Goal: Task Accomplishment & Management: Use online tool/utility

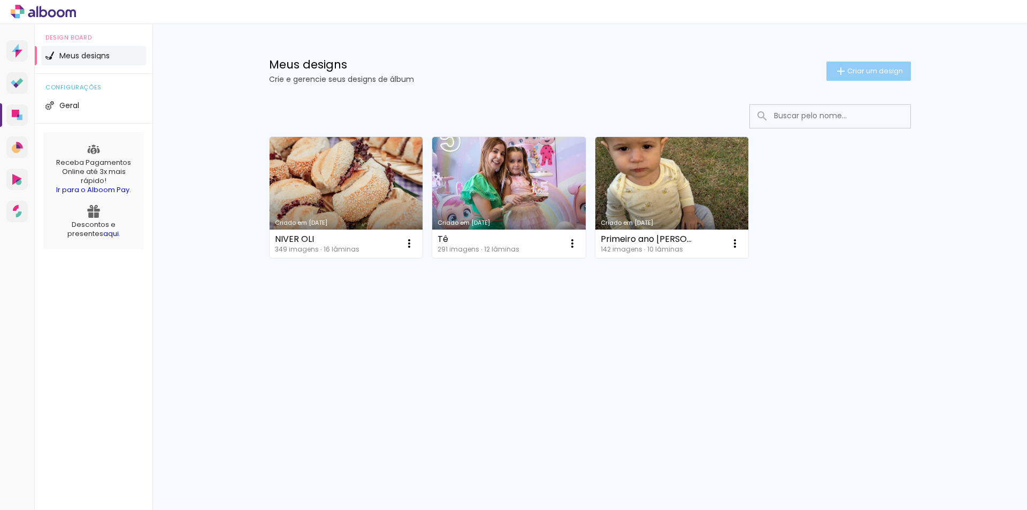
click at [854, 74] on span "Criar um design" at bounding box center [875, 70] width 56 height 7
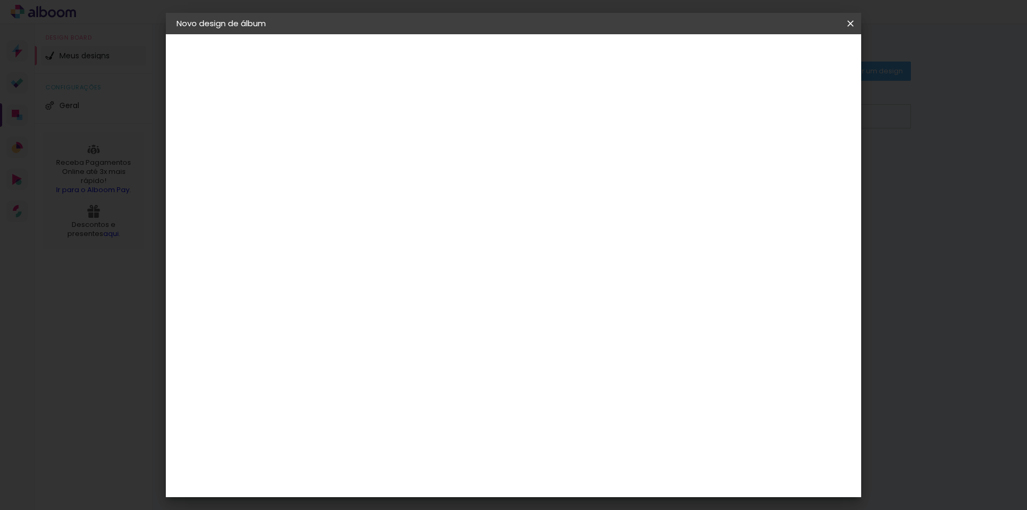
click at [352, 148] on input at bounding box center [352, 143] width 0 height 17
type input "Ana"
type paper-input "Ana"
click at [0, 0] on slot "Avançar" at bounding box center [0, 0] width 0 height 0
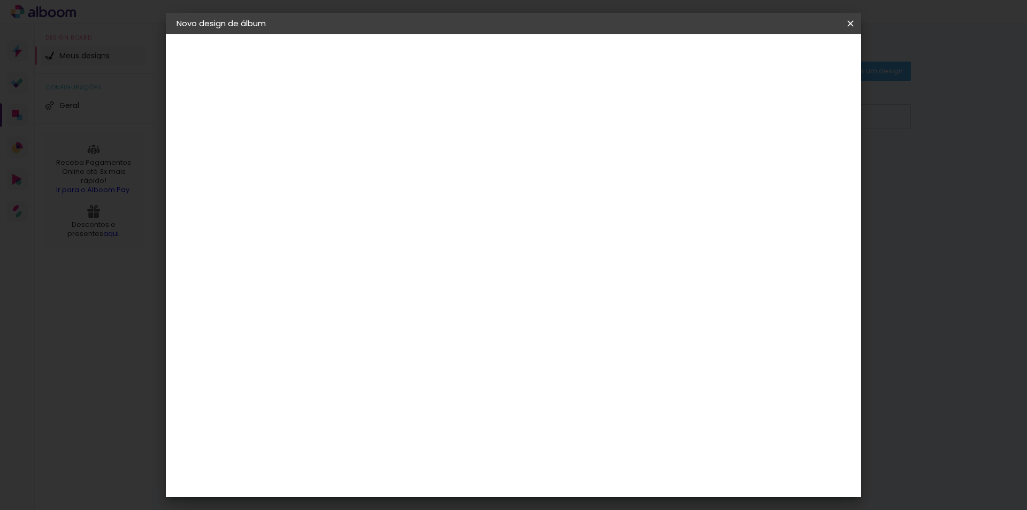
click at [359, 318] on div "LAF" at bounding box center [352, 322] width 14 height 9
click at [0, 0] on slot "Avançar" at bounding box center [0, 0] width 0 height 0
drag, startPoint x: 517, startPoint y: 346, endPoint x: 566, endPoint y: 362, distance: 51.6
click at [424, 439] on span "20 × 20" at bounding box center [399, 450] width 50 height 22
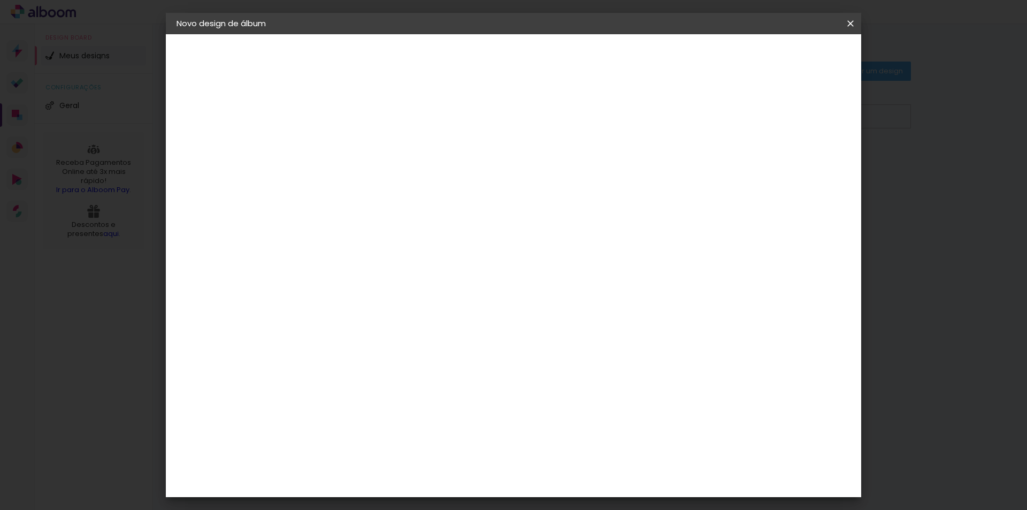
click at [0, 0] on slot "Avançar" at bounding box center [0, 0] width 0 height 0
click at [723, 113] on div at bounding box center [719, 116] width 10 height 10
type paper-checkbox "on"
click at [784, 57] on span "Iniciar design" at bounding box center [759, 56] width 49 height 7
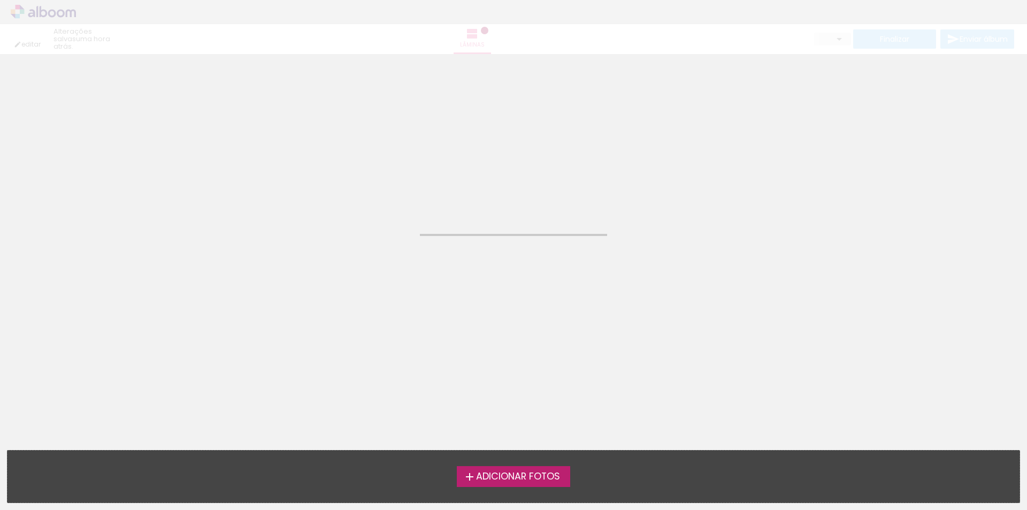
click at [516, 469] on label "Adicionar Fotos" at bounding box center [514, 476] width 114 height 20
click at [0, 0] on input "file" at bounding box center [0, 0] width 0 height 0
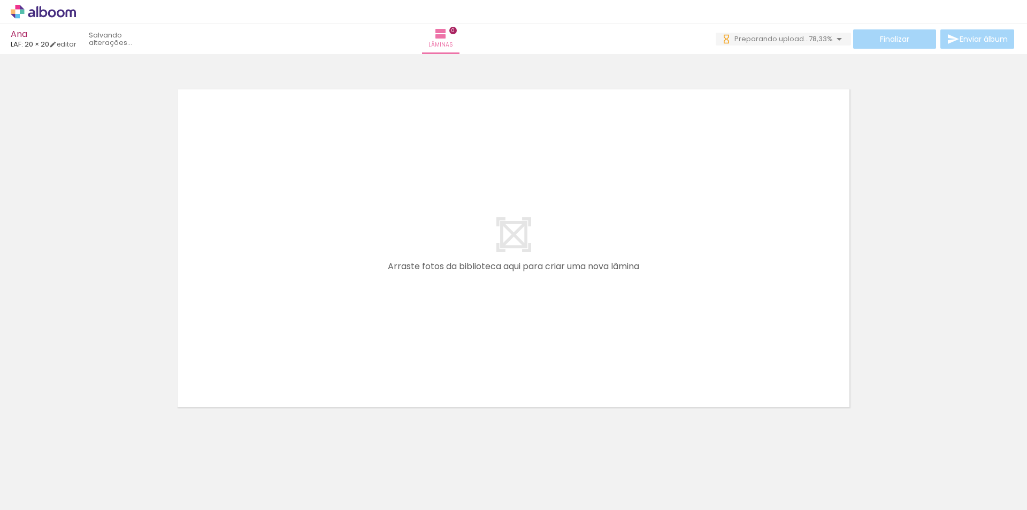
scroll to position [0, 2659]
drag, startPoint x: 992, startPoint y: 480, endPoint x: 874, endPoint y: 509, distance: 122.2
click at [749, 360] on quentale-workspace at bounding box center [513, 255] width 1027 height 510
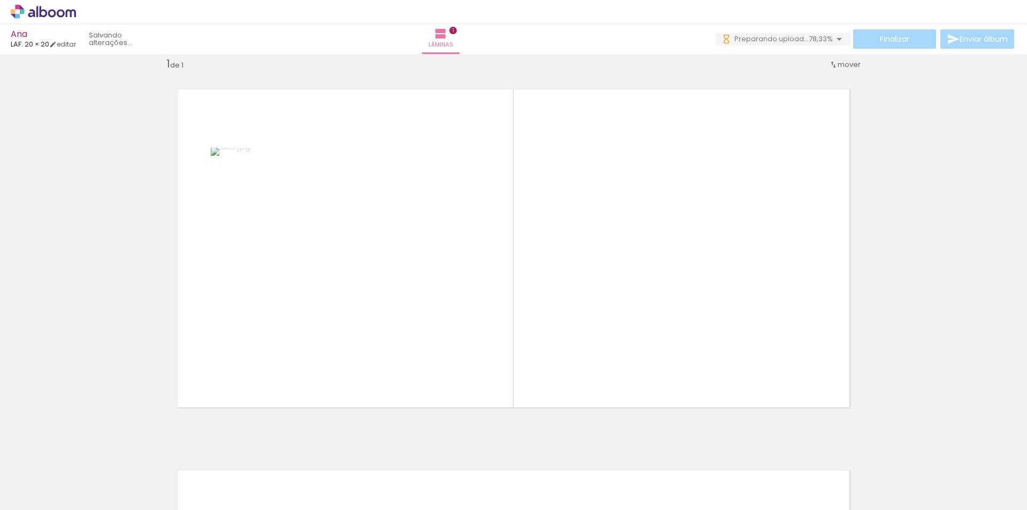
scroll to position [0, 0]
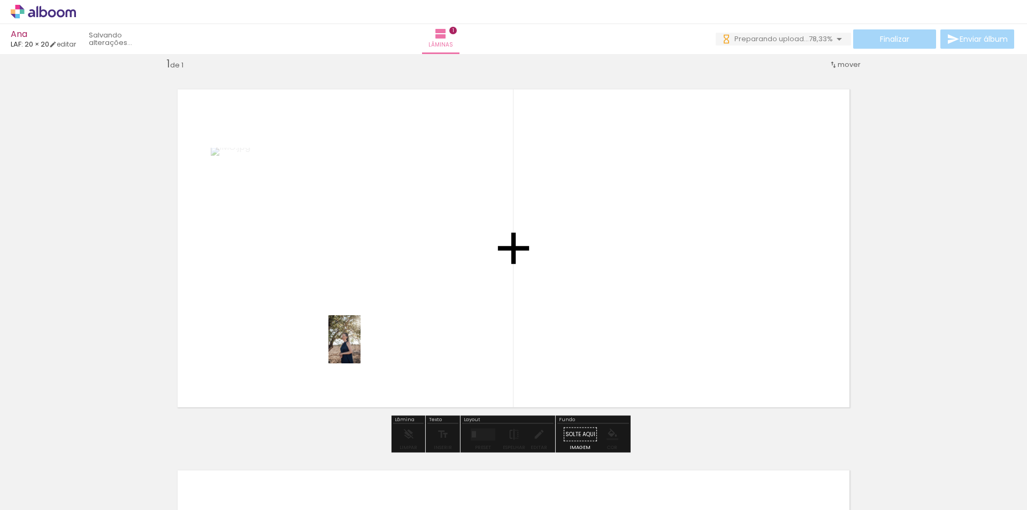
drag, startPoint x: 118, startPoint y: 479, endPoint x: 234, endPoint y: 450, distance: 119.1
click at [365, 346] on quentale-workspace at bounding box center [513, 255] width 1027 height 510
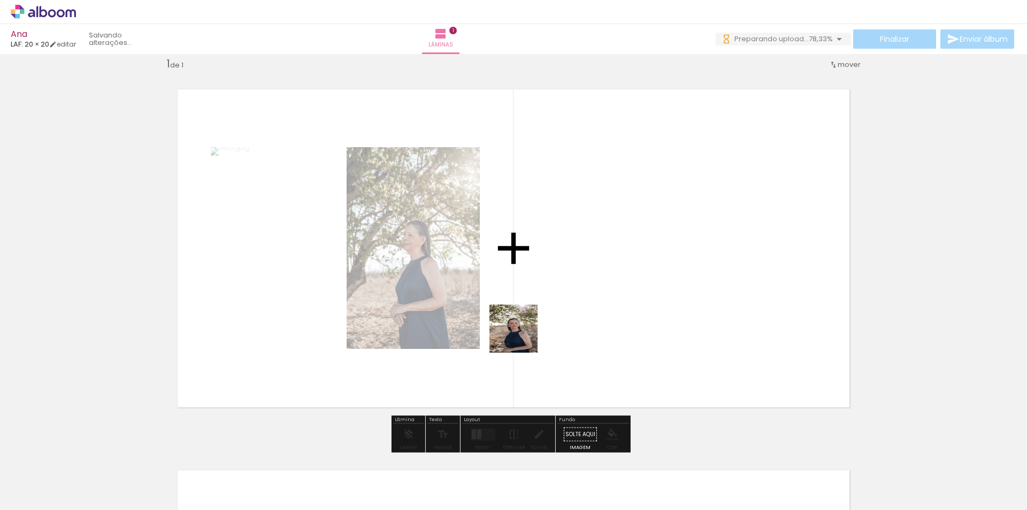
drag, startPoint x: 172, startPoint y: 486, endPoint x: 524, endPoint y: 335, distance: 383.0
click at [524, 335] on quentale-workspace at bounding box center [513, 255] width 1027 height 510
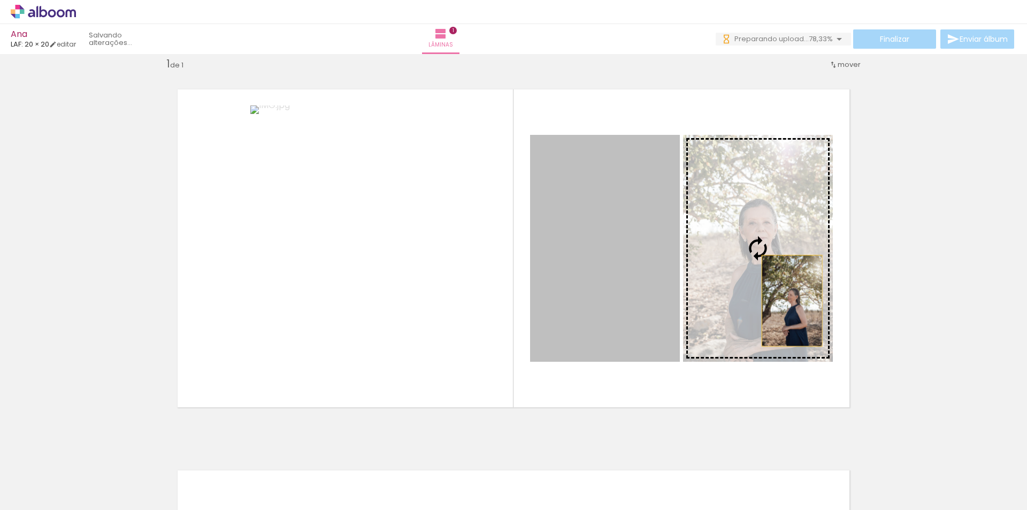
drag, startPoint x: 759, startPoint y: 305, endPoint x: 788, endPoint y: 304, distance: 28.9
click at [0, 0] on slot at bounding box center [0, 0] width 0 height 0
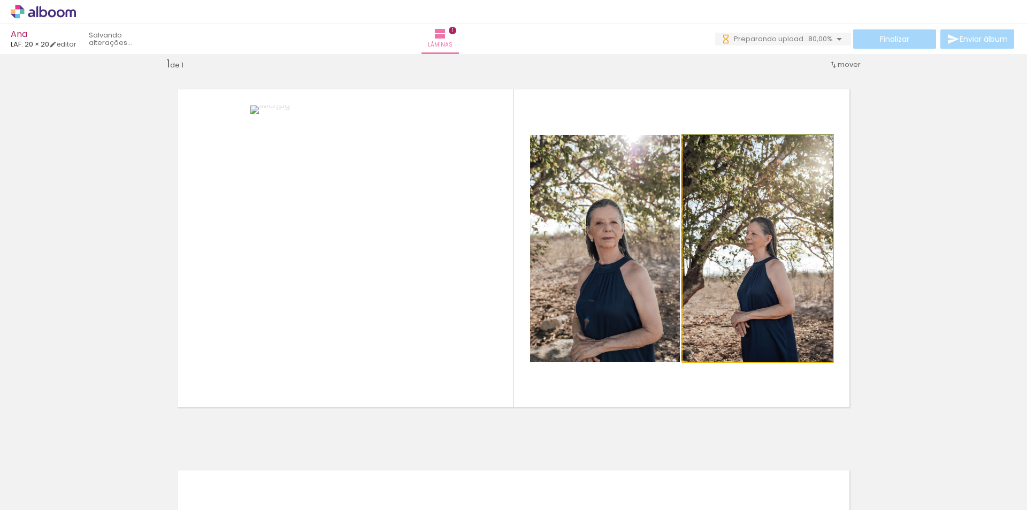
drag, startPoint x: 759, startPoint y: 322, endPoint x: 635, endPoint y: 323, distance: 123.6
click at [0, 0] on slot at bounding box center [0, 0] width 0 height 0
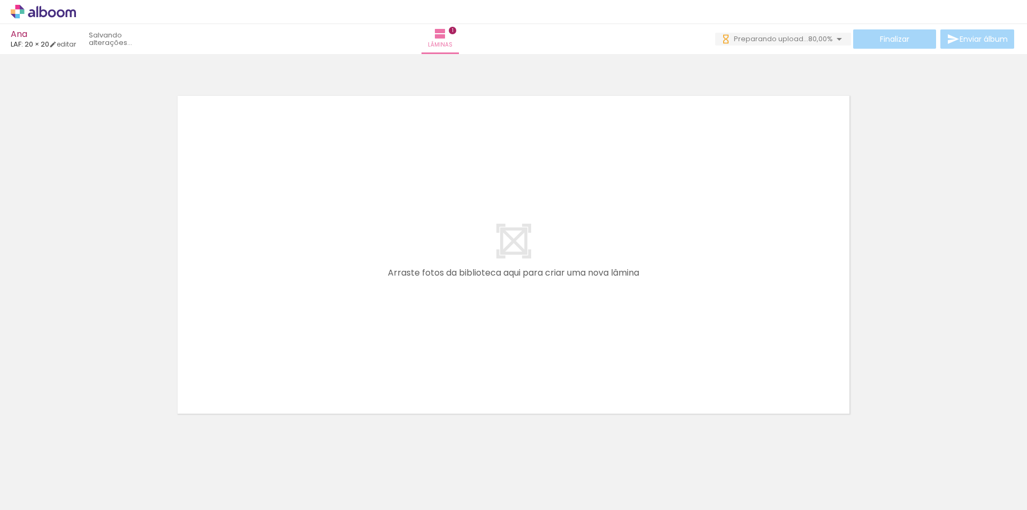
scroll to position [415, 0]
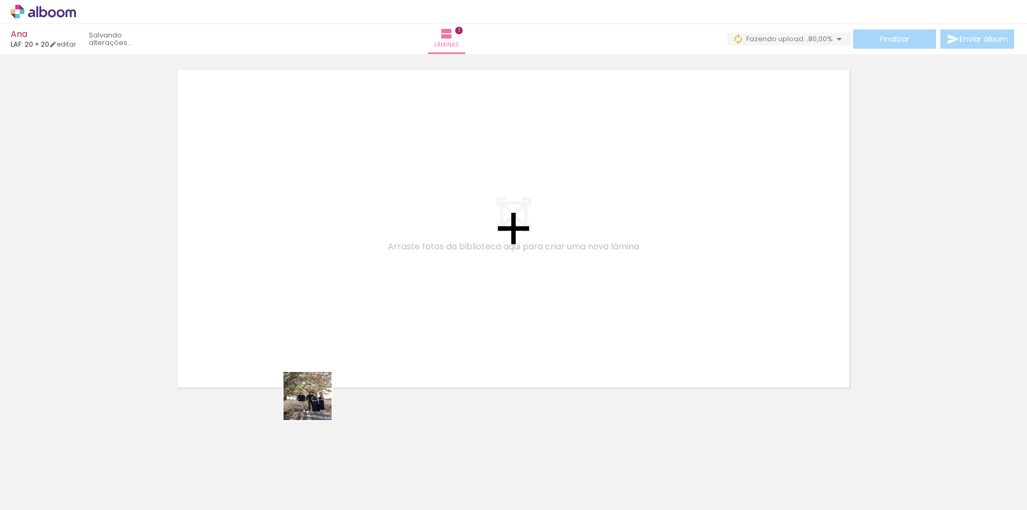
drag, startPoint x: 316, startPoint y: 404, endPoint x: 338, endPoint y: 445, distance: 46.9
click at [318, 370] on quentale-workspace at bounding box center [513, 255] width 1027 height 510
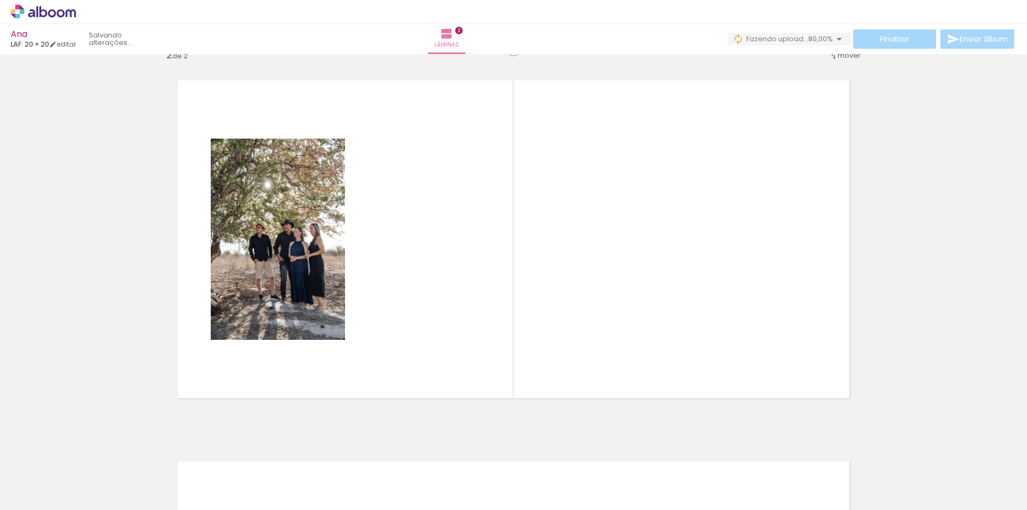
scroll to position [395, 0]
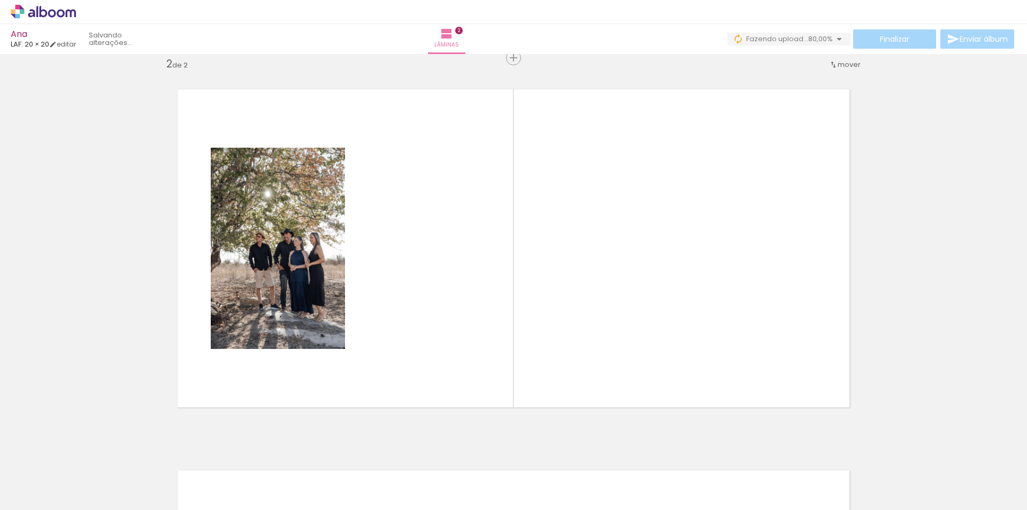
drag, startPoint x: 353, startPoint y: 477, endPoint x: 392, endPoint y: 427, distance: 62.9
click at [368, 375] on quentale-workspace at bounding box center [513, 255] width 1027 height 510
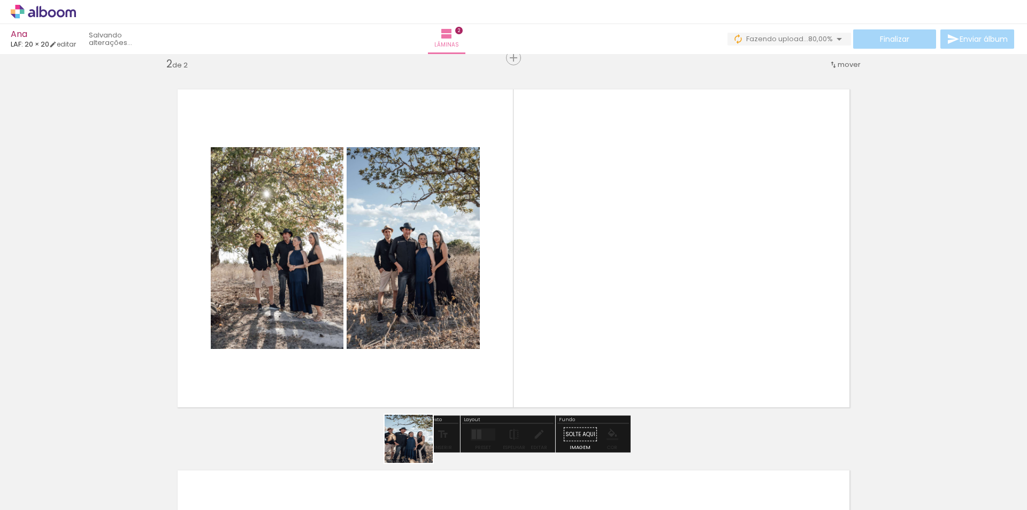
drag, startPoint x: 417, startPoint y: 447, endPoint x: 453, endPoint y: 400, distance: 58.8
click at [443, 357] on quentale-workspace at bounding box center [513, 255] width 1027 height 510
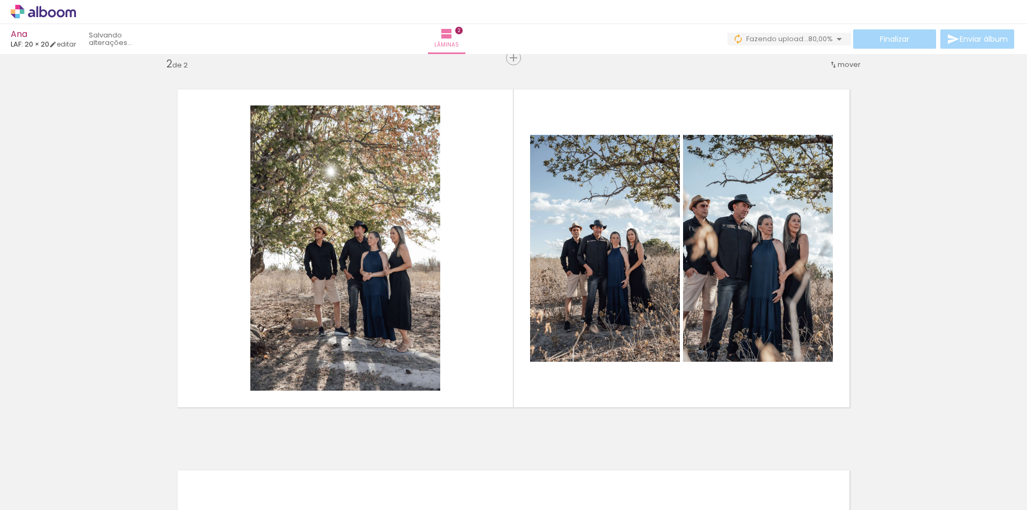
scroll to position [0, 829]
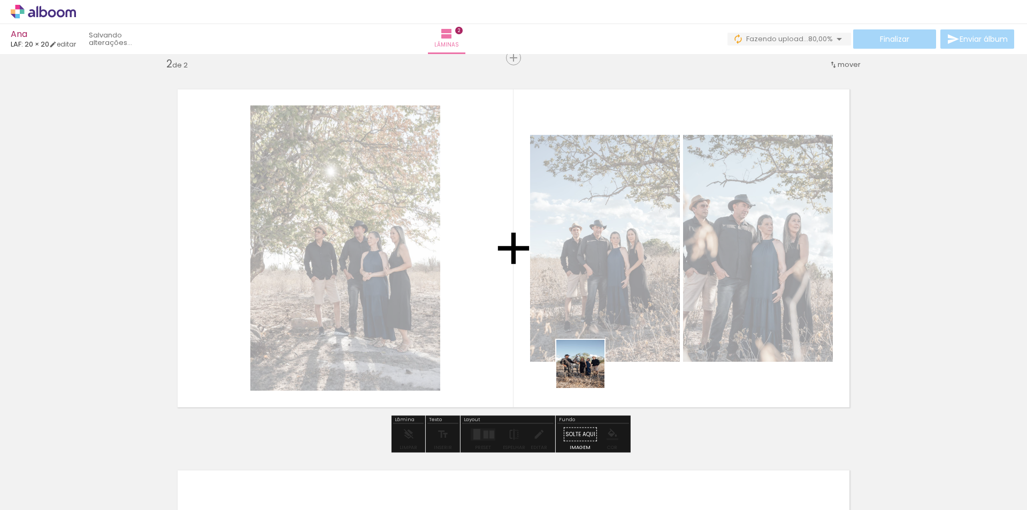
drag, startPoint x: 591, startPoint y: 399, endPoint x: 589, endPoint y: 371, distance: 28.5
click at [589, 371] on quentale-workspace at bounding box center [513, 255] width 1027 height 510
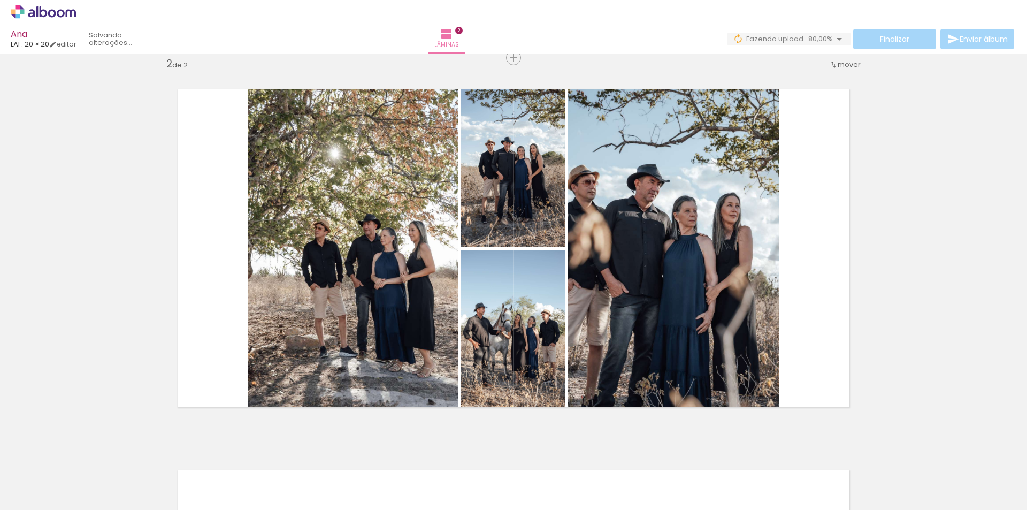
scroll to position [0, 1393]
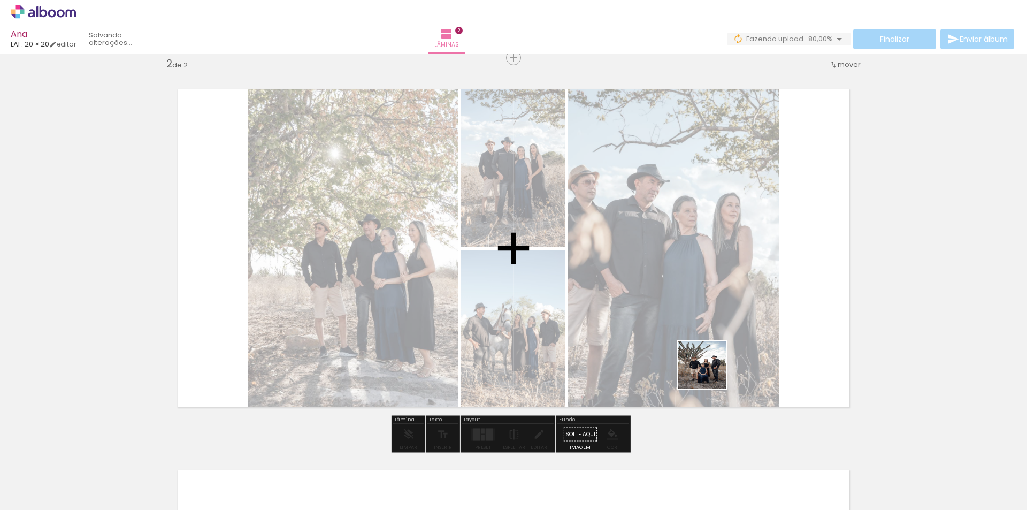
click at [711, 373] on quentale-workspace at bounding box center [513, 255] width 1027 height 510
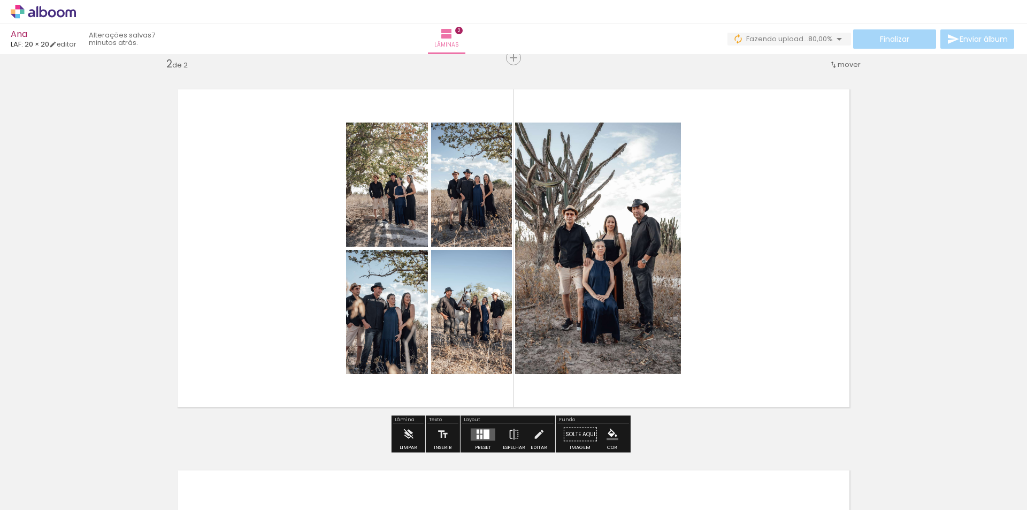
click at [490, 434] on quentale-layouter at bounding box center [483, 434] width 25 height 12
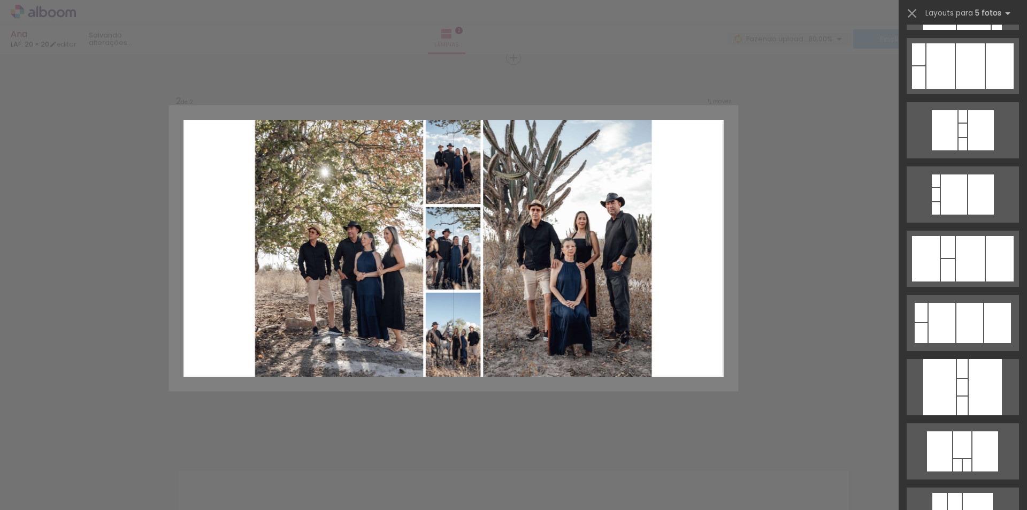
scroll to position [2247, 0]
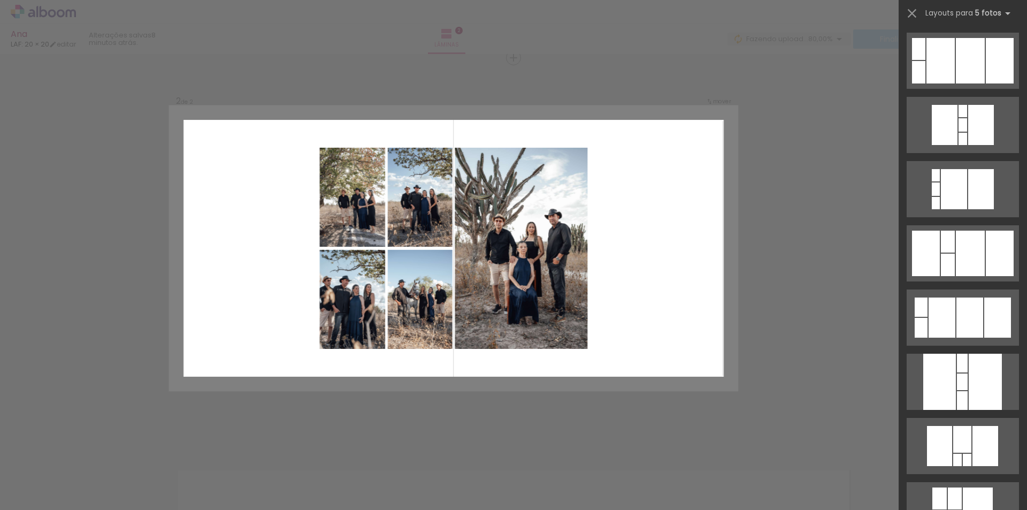
click at [770, 351] on div "Confirmar Cancelar" at bounding box center [513, 243] width 1027 height 1169
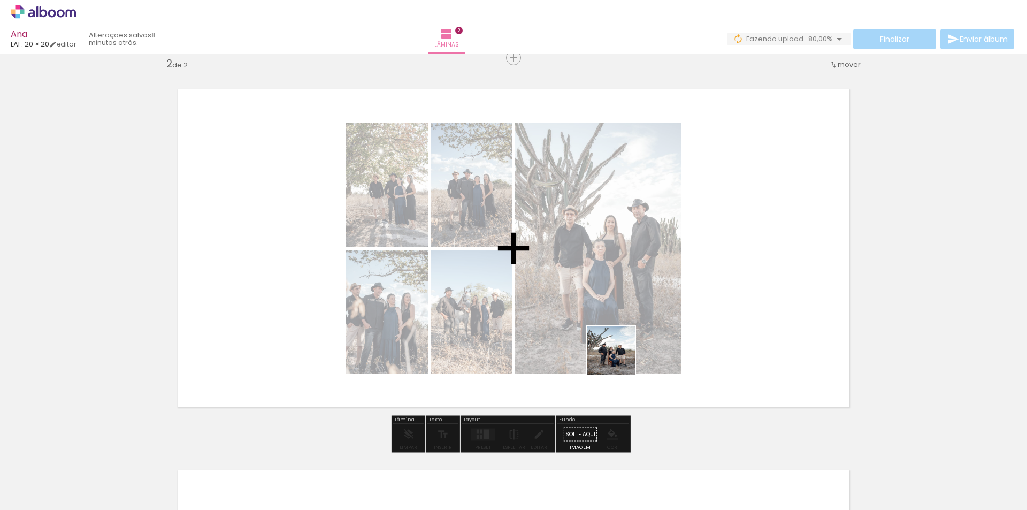
drag, startPoint x: 642, startPoint y: 468, endPoint x: 629, endPoint y: 355, distance: 113.6
click at [619, 355] on quentale-workspace at bounding box center [513, 255] width 1027 height 510
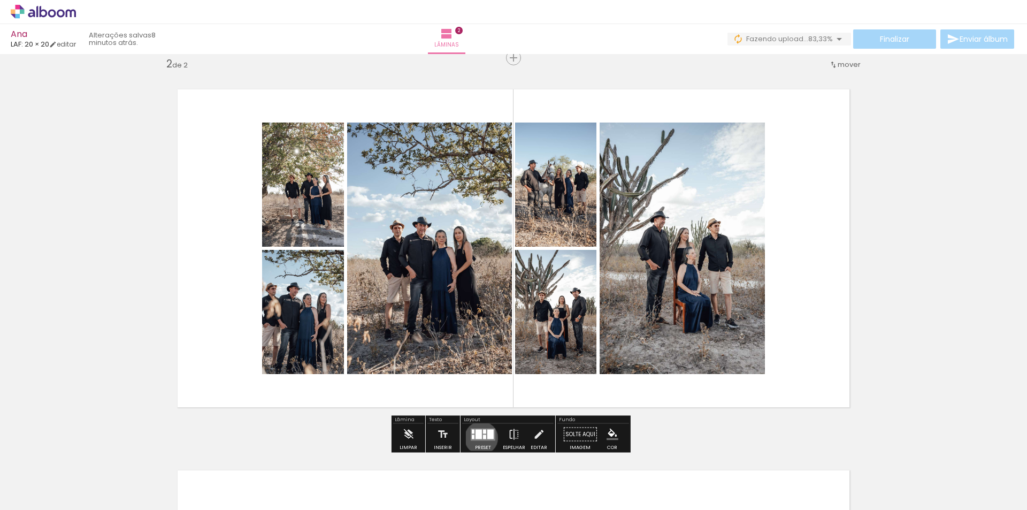
click at [479, 438] on div at bounding box center [479, 434] width 6 height 10
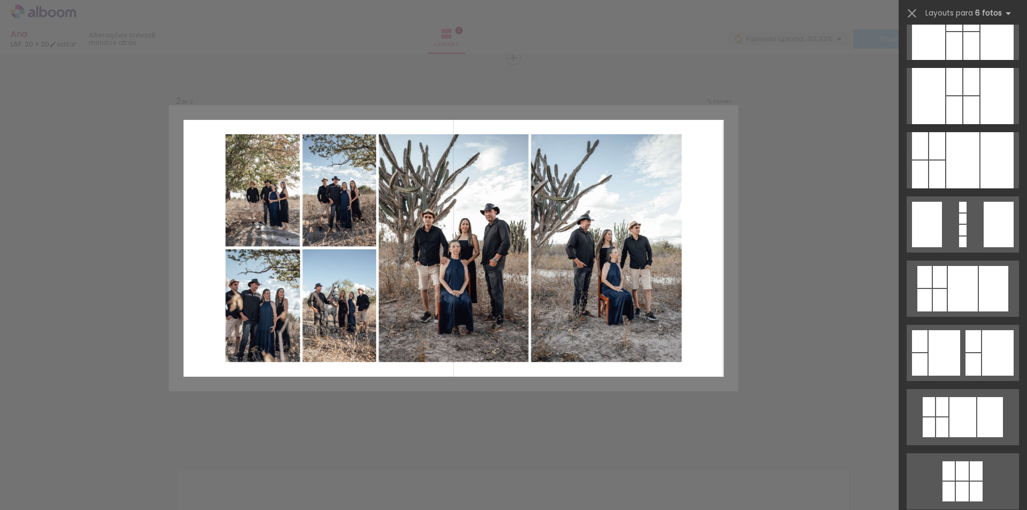
scroll to position [1124, 0]
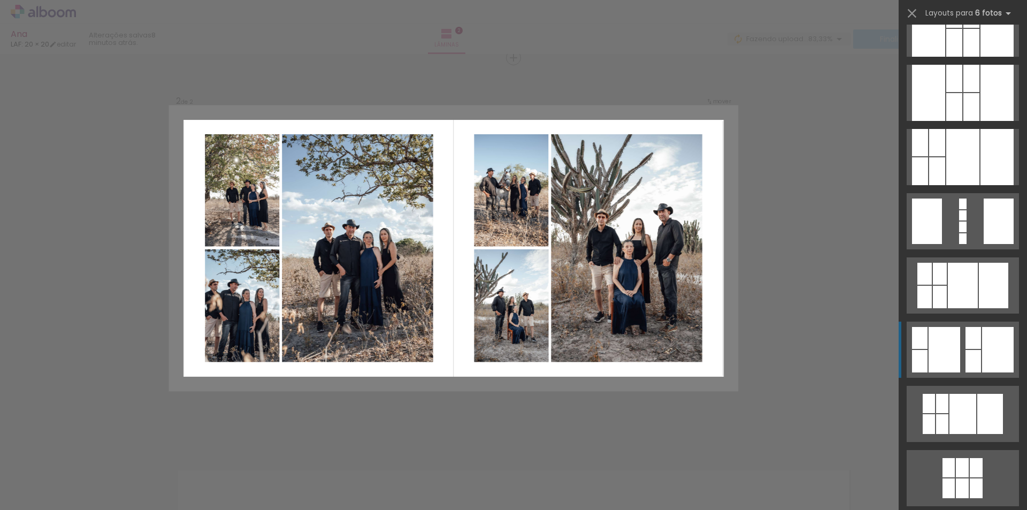
click at [981, 185] on div at bounding box center [997, 157] width 33 height 56
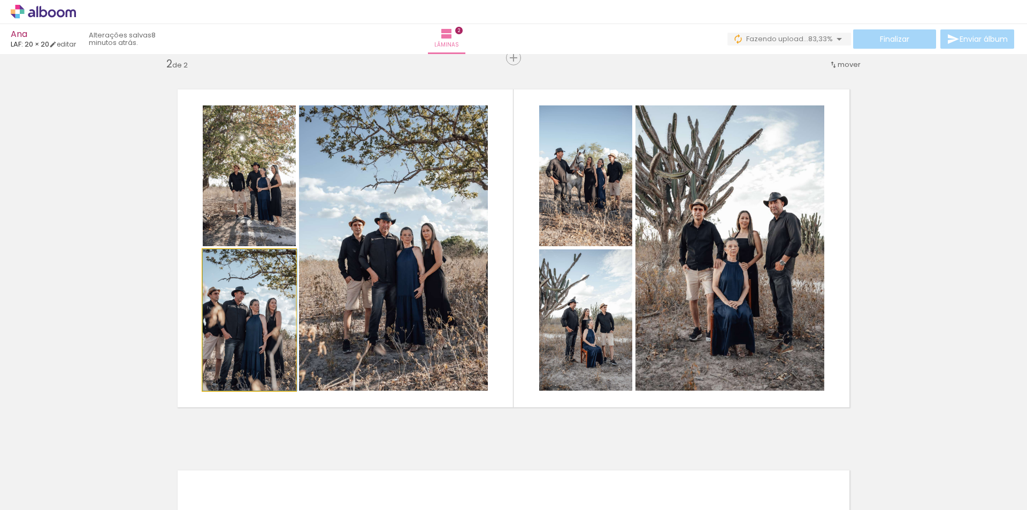
drag, startPoint x: 258, startPoint y: 332, endPoint x: 272, endPoint y: 315, distance: 22.1
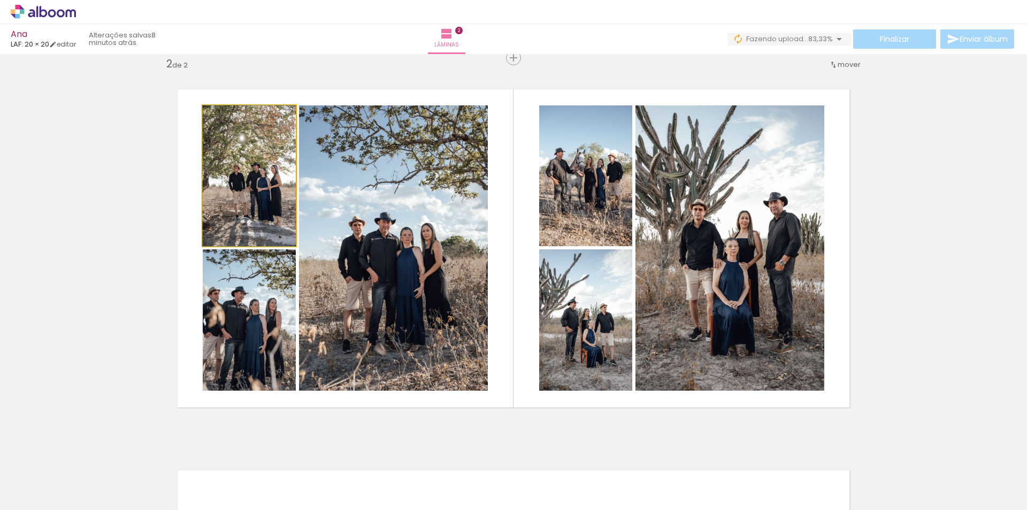
click at [277, 228] on quentale-photo at bounding box center [249, 175] width 93 height 141
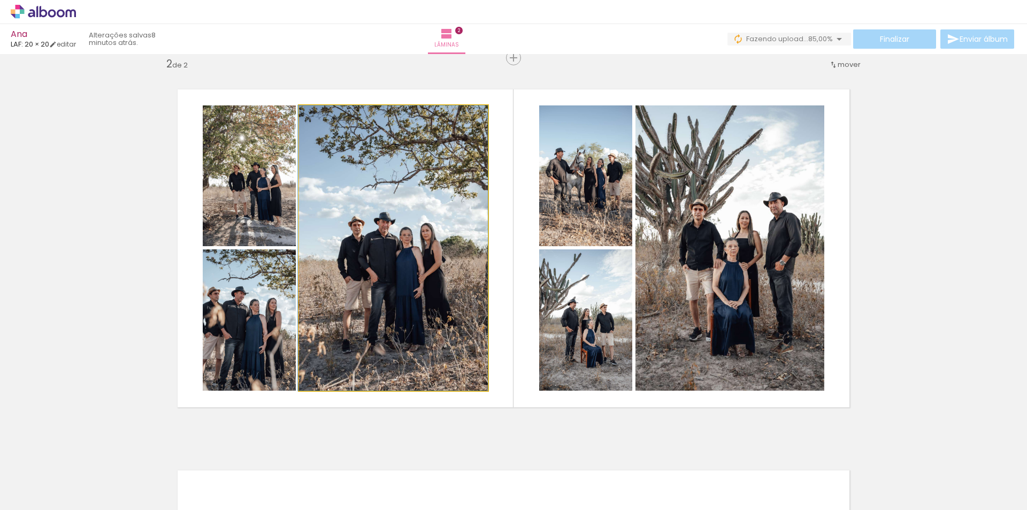
drag, startPoint x: 365, startPoint y: 249, endPoint x: 358, endPoint y: 249, distance: 7.0
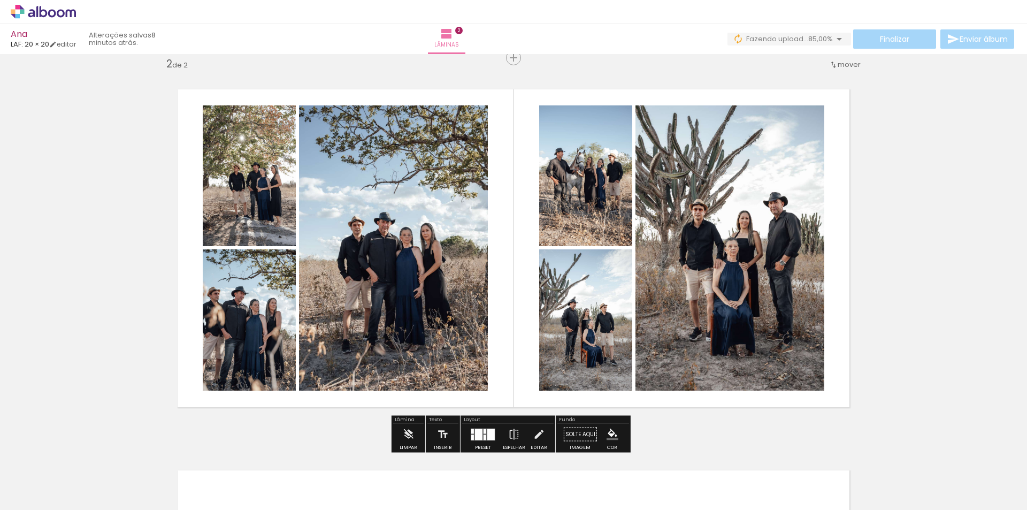
click at [864, 254] on div "Inserir lâmina 1 de 2 Inserir lâmina 2 de 2" at bounding box center [513, 234] width 1027 height 1143
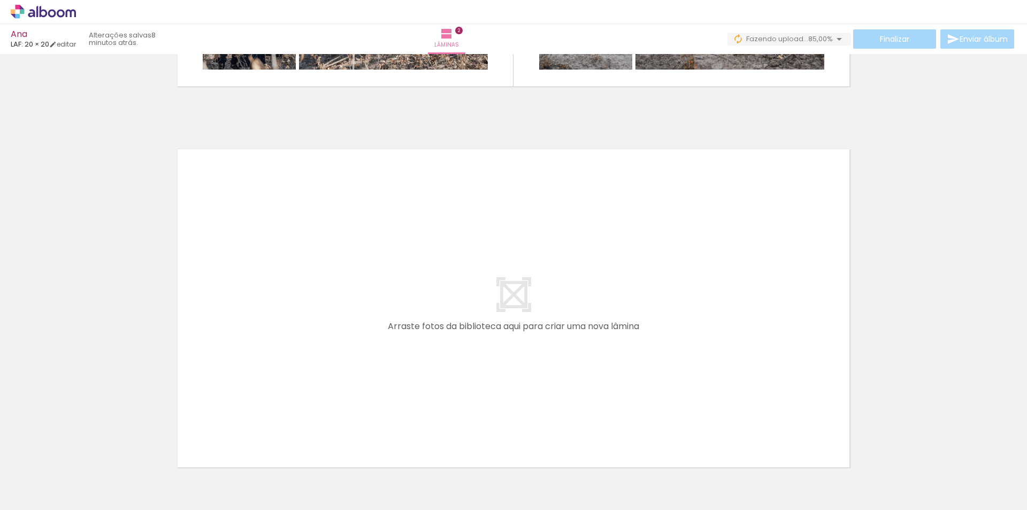
scroll to position [0, 0]
drag, startPoint x: 471, startPoint y: 490, endPoint x: 504, endPoint y: 469, distance: 39.2
click at [438, 407] on quentale-workspace at bounding box center [513, 255] width 1027 height 510
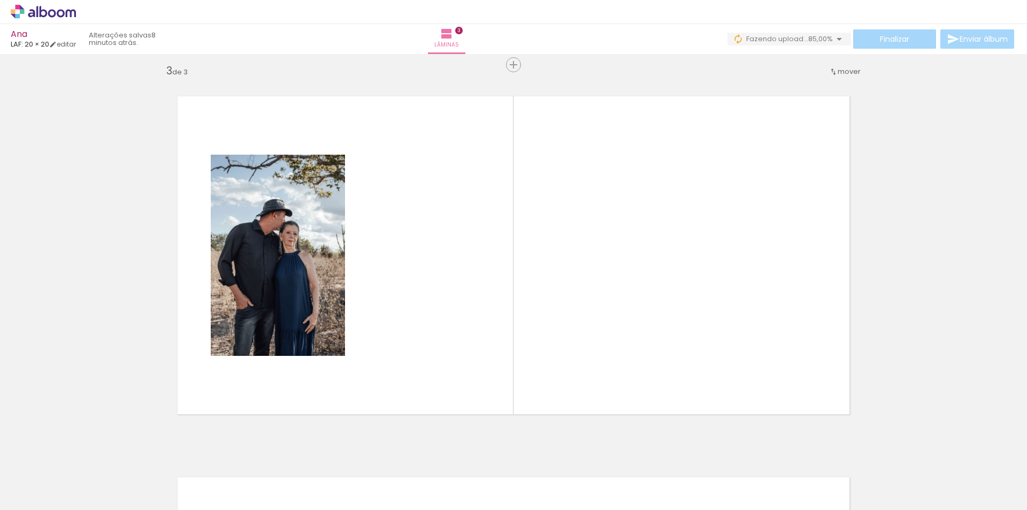
scroll to position [776, 0]
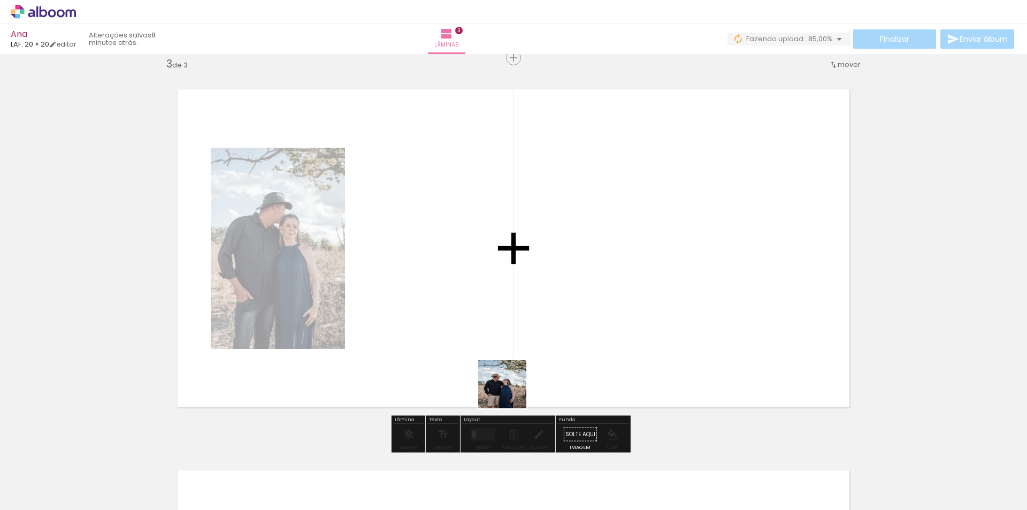
drag, startPoint x: 516, startPoint y: 424, endPoint x: 528, endPoint y: 373, distance: 52.2
click at [510, 380] on quentale-workspace at bounding box center [513, 255] width 1027 height 510
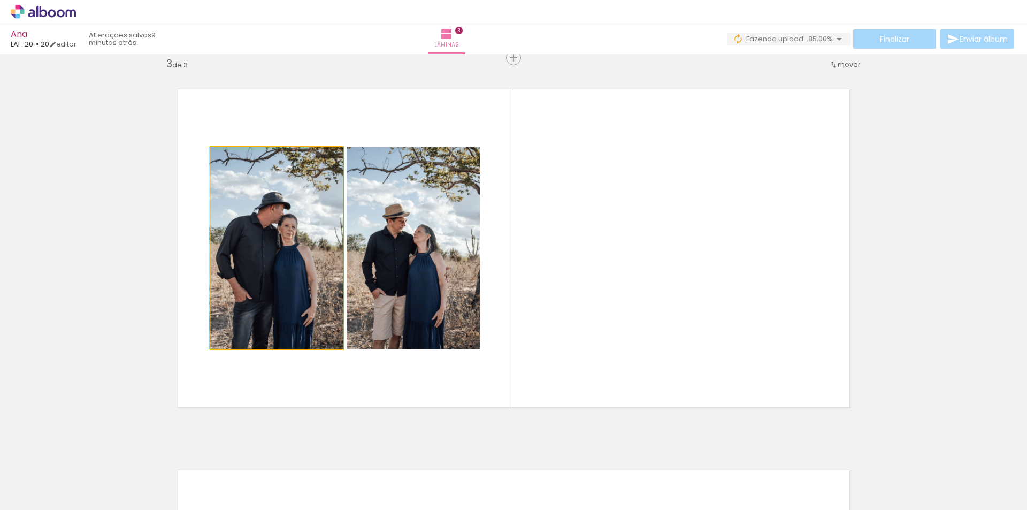
drag, startPoint x: 270, startPoint y: 303, endPoint x: 252, endPoint y: 319, distance: 23.9
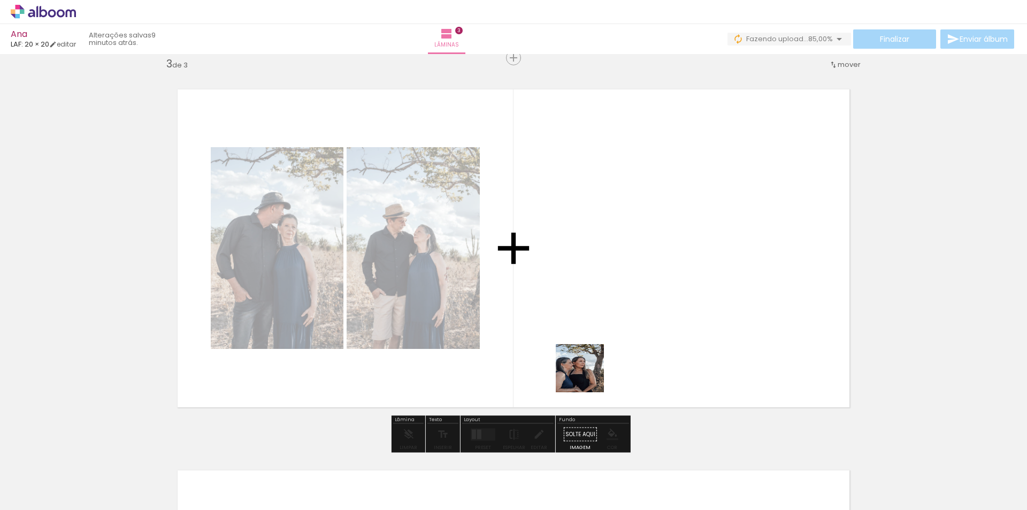
drag, startPoint x: 597, startPoint y: 485, endPoint x: 587, endPoint y: 346, distance: 139.4
click at [588, 343] on quentale-workspace at bounding box center [513, 255] width 1027 height 510
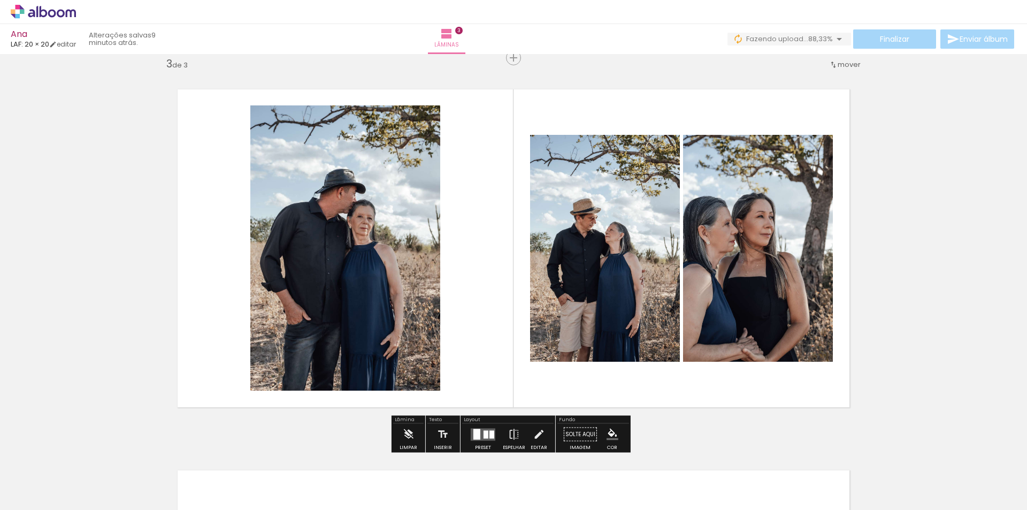
click at [486, 432] on quentale-layouter at bounding box center [483, 434] width 25 height 12
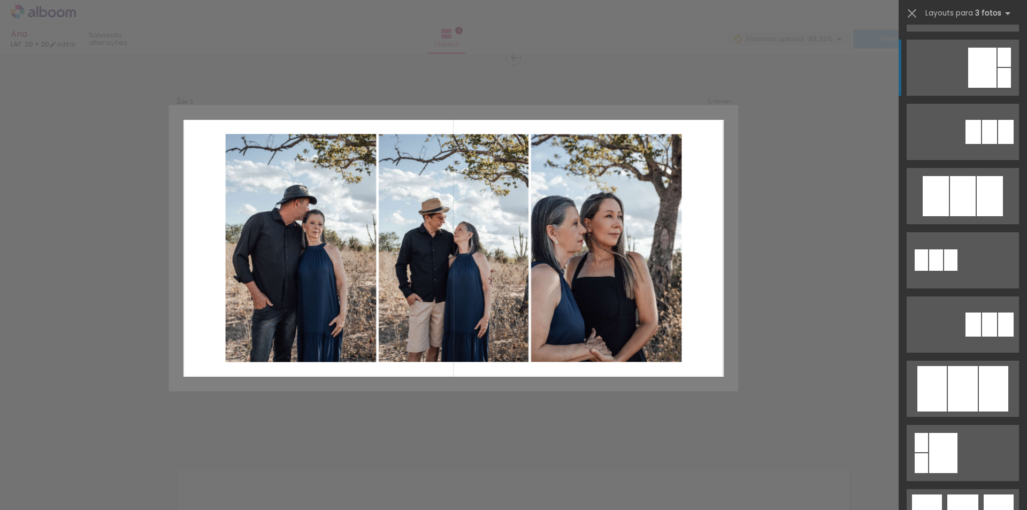
scroll to position [428, 0]
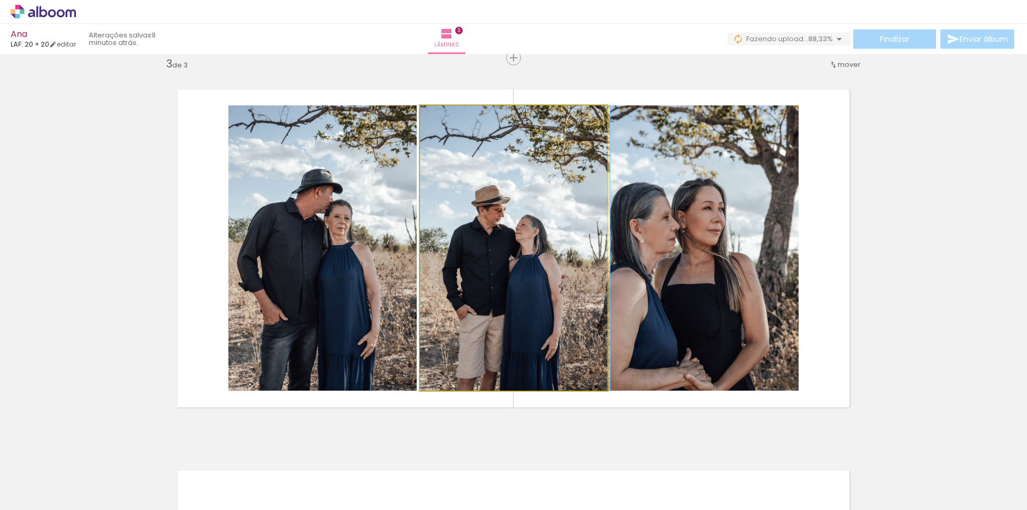
drag, startPoint x: 548, startPoint y: 286, endPoint x: 554, endPoint y: 286, distance: 5.9
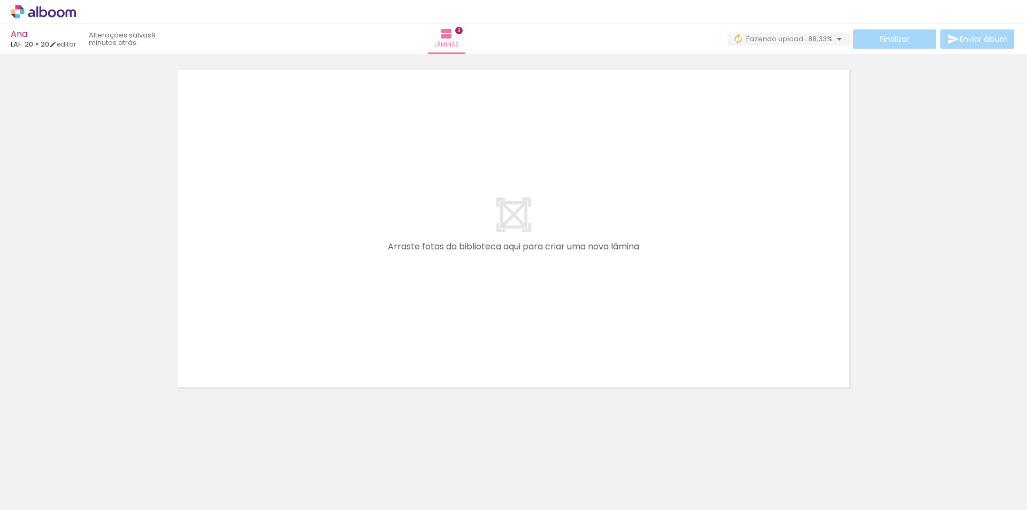
scroll to position [0, 68]
drag, startPoint x: 162, startPoint y: 482, endPoint x: 248, endPoint y: 347, distance: 160.3
click at [248, 347] on quentale-workspace at bounding box center [513, 255] width 1027 height 510
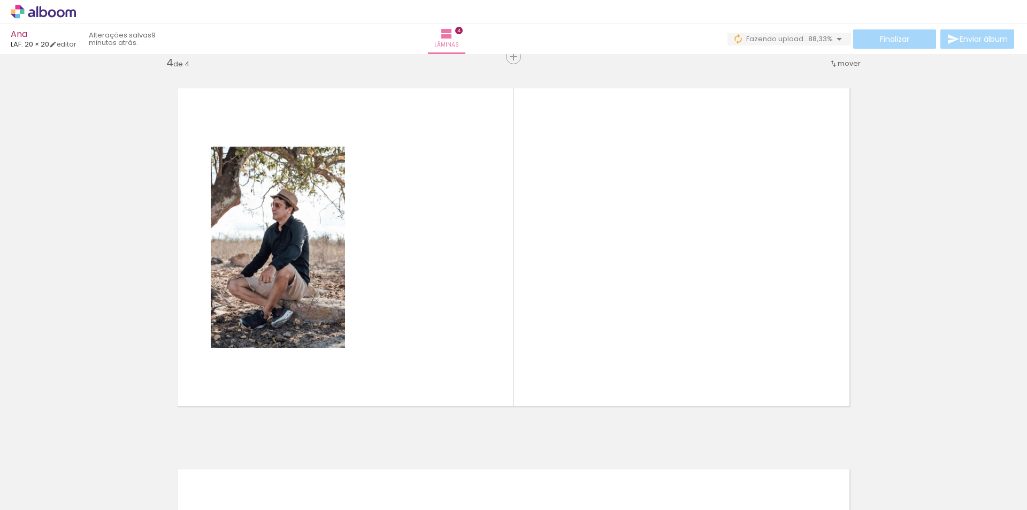
scroll to position [1157, 0]
drag, startPoint x: 818, startPoint y: 484, endPoint x: 762, endPoint y: 467, distance: 57.6
click at [725, 362] on quentale-workspace at bounding box center [513, 255] width 1027 height 510
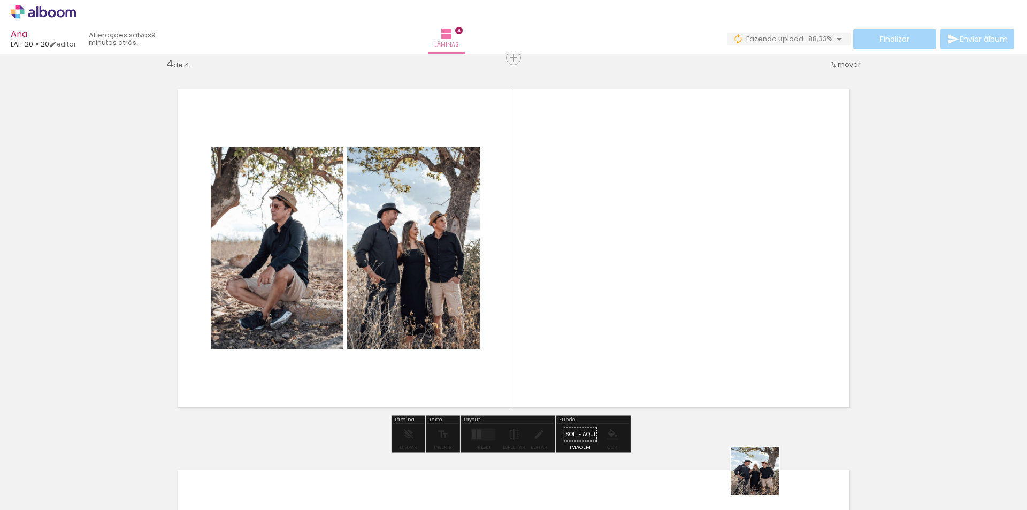
drag, startPoint x: 764, startPoint y: 481, endPoint x: 769, endPoint y: 466, distance: 15.9
click at [686, 360] on quentale-workspace at bounding box center [513, 255] width 1027 height 510
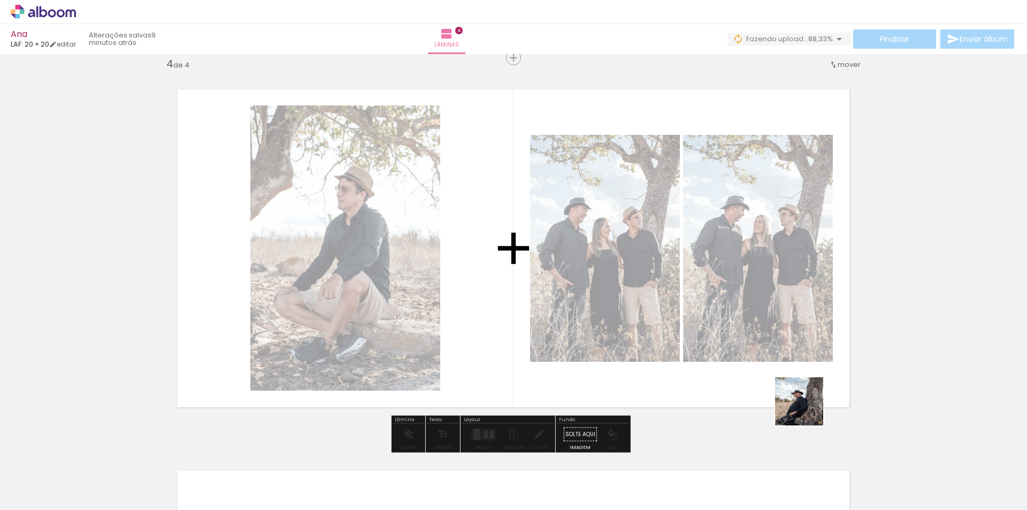
drag, startPoint x: 818, startPoint y: 422, endPoint x: 944, endPoint y: 468, distance: 134.9
click at [765, 347] on quentale-workspace at bounding box center [513, 255] width 1027 height 510
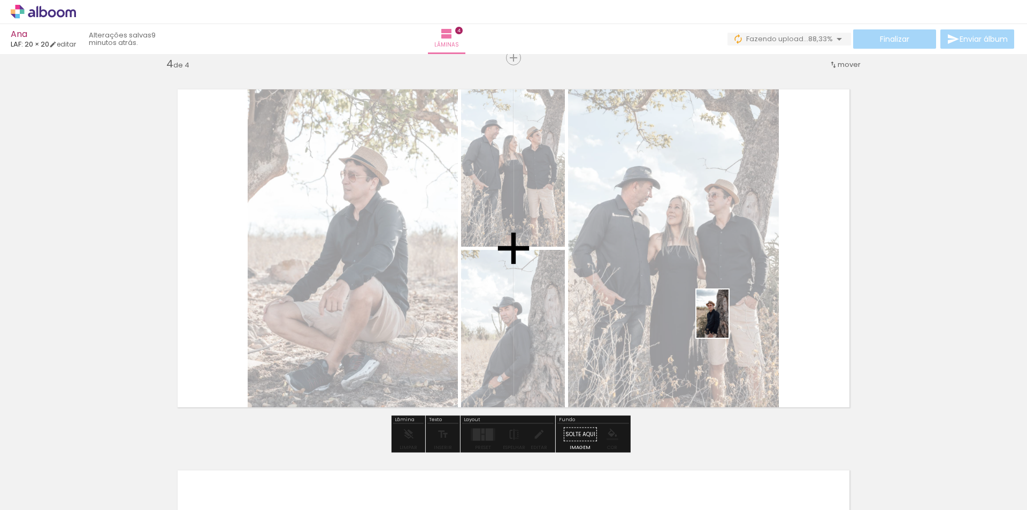
drag, startPoint x: 943, startPoint y: 483, endPoint x: 913, endPoint y: 437, distance: 54.6
click at [725, 320] on quentale-workspace at bounding box center [513, 255] width 1027 height 510
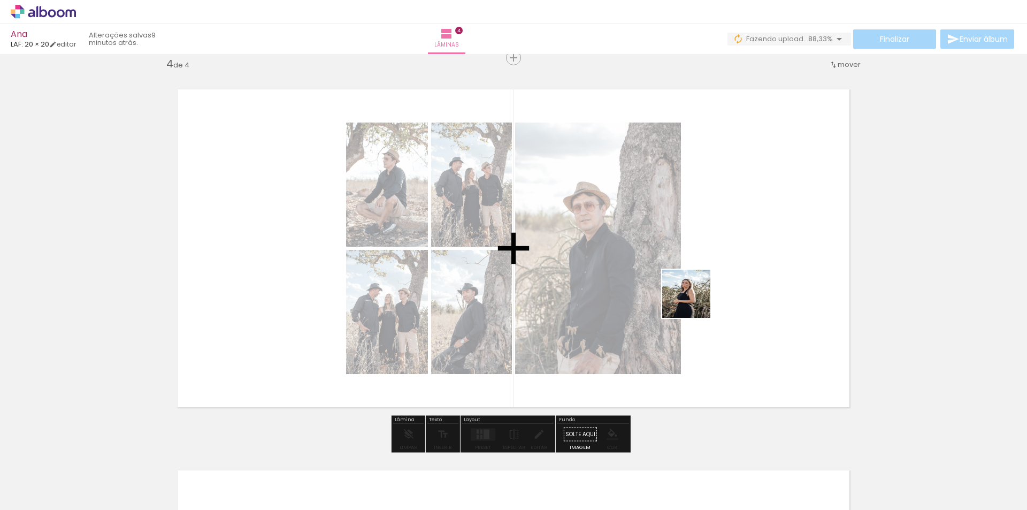
drag, startPoint x: 997, startPoint y: 472, endPoint x: 635, endPoint y: 482, distance: 362.3
click at [665, 289] on quentale-workspace at bounding box center [513, 255] width 1027 height 510
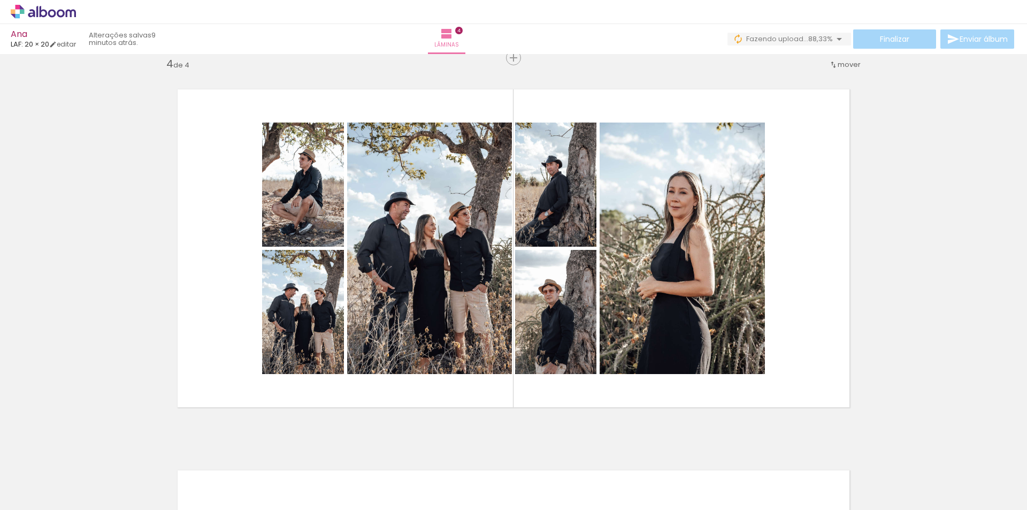
scroll to position [0, 701]
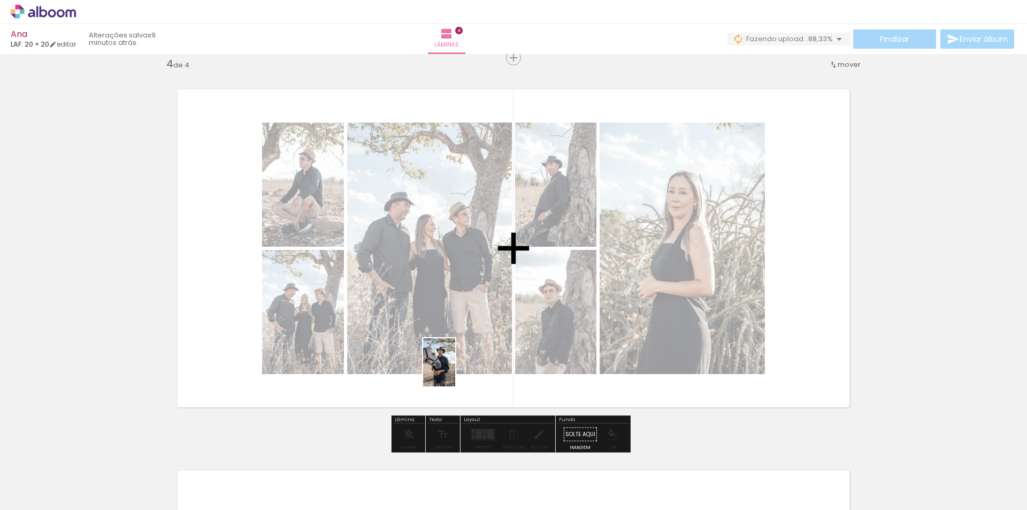
drag, startPoint x: 433, startPoint y: 480, endPoint x: 554, endPoint y: 485, distance: 120.5
click at [456, 370] on quentale-workspace at bounding box center [513, 255] width 1027 height 510
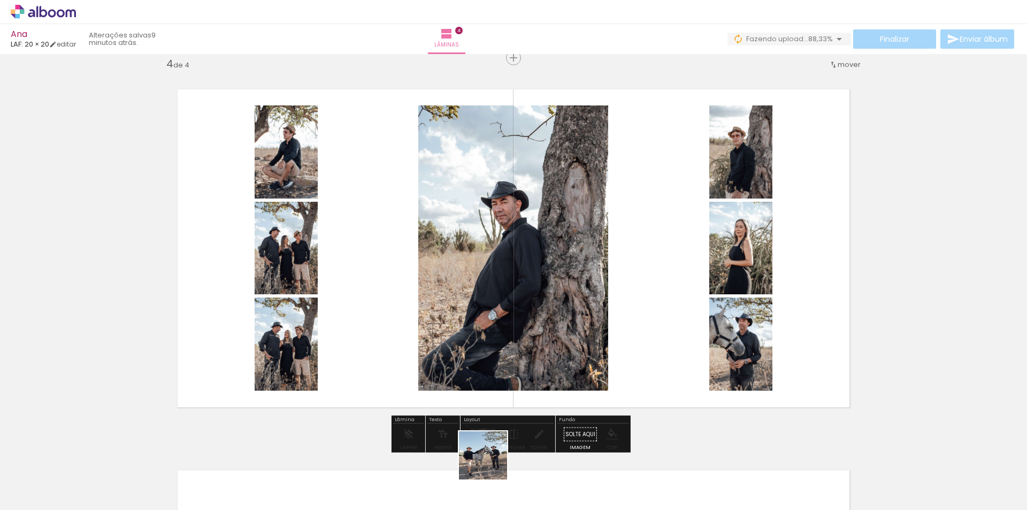
drag, startPoint x: 490, startPoint y: 485, endPoint x: 544, endPoint y: 476, distance: 55.3
click at [484, 376] on quentale-workspace at bounding box center [513, 255] width 1027 height 510
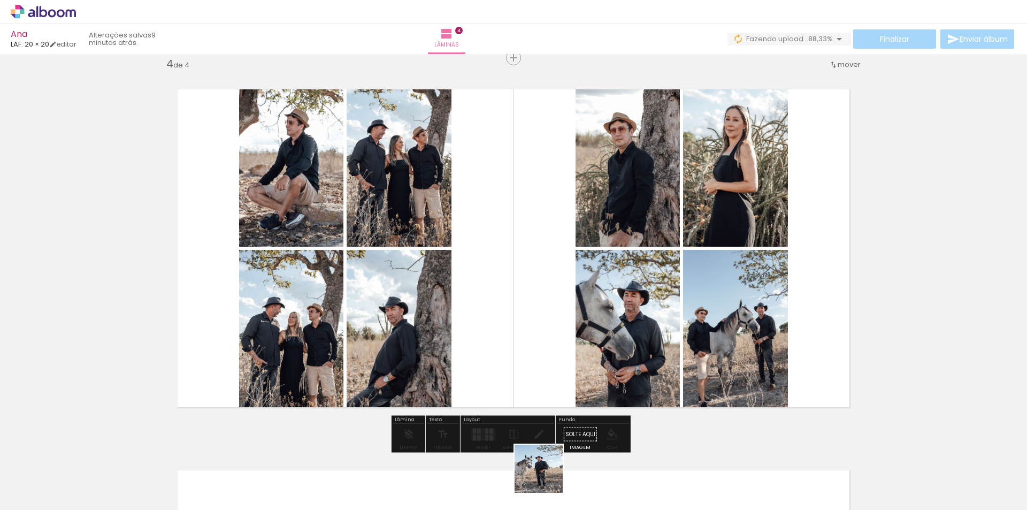
drag, startPoint x: 547, startPoint y: 477, endPoint x: 550, endPoint y: 364, distance: 112.9
click at [550, 364] on quentale-workspace at bounding box center [513, 255] width 1027 height 510
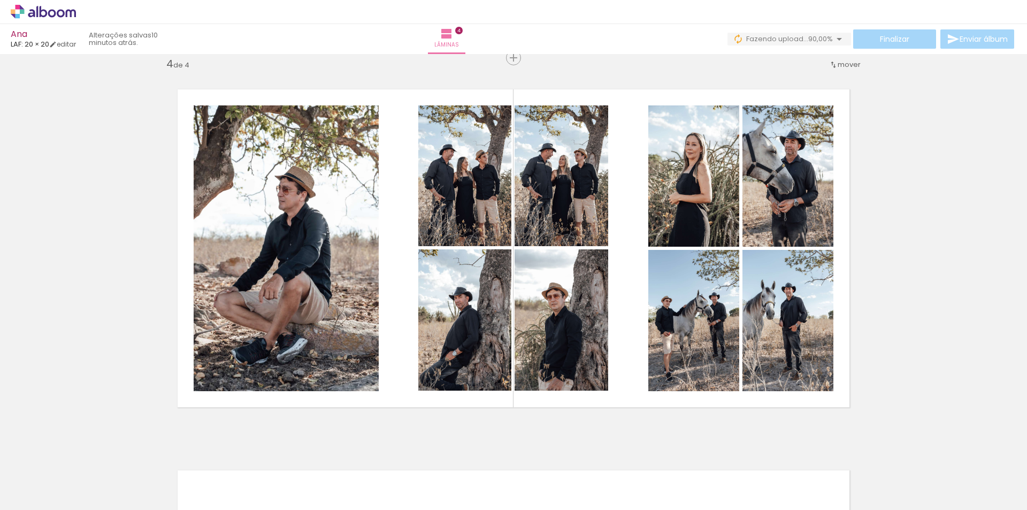
scroll to position [0, 2632]
drag, startPoint x: 601, startPoint y: 484, endPoint x: 607, endPoint y: 397, distance: 87.4
click at [576, 387] on quentale-workspace at bounding box center [513, 255] width 1027 height 510
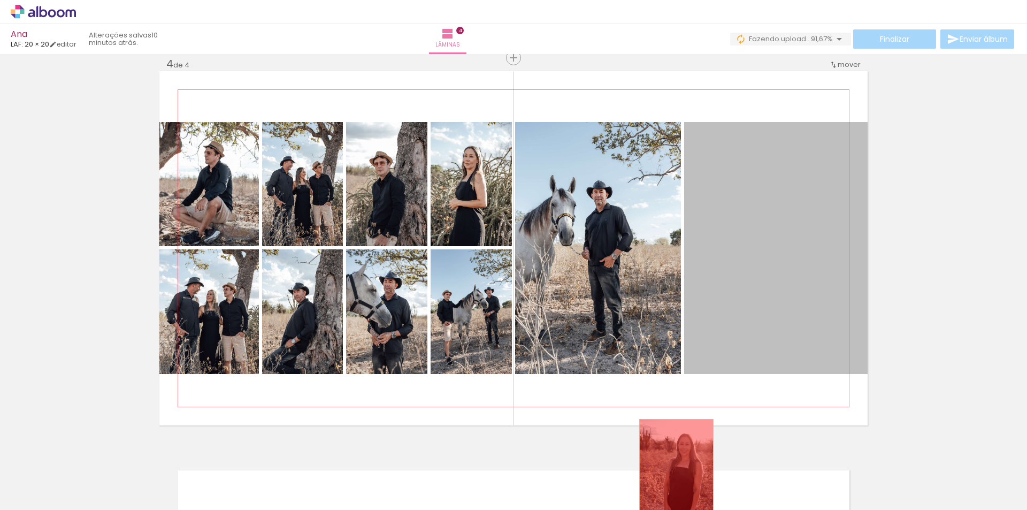
drag, startPoint x: 755, startPoint y: 349, endPoint x: 660, endPoint y: 484, distance: 164.6
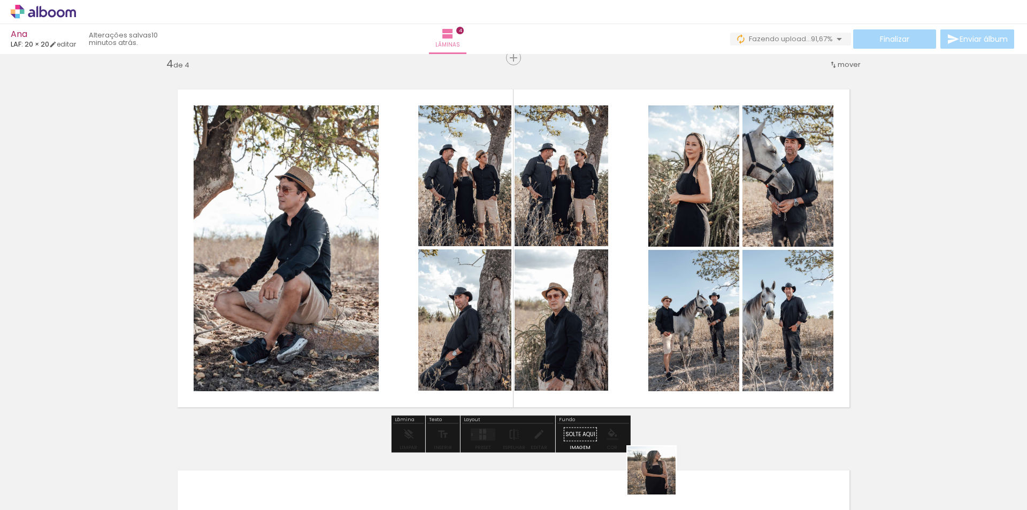
drag, startPoint x: 657, startPoint y: 486, endPoint x: 713, endPoint y: 354, distance: 143.4
click at [713, 340] on quentale-workspace at bounding box center [513, 255] width 1027 height 510
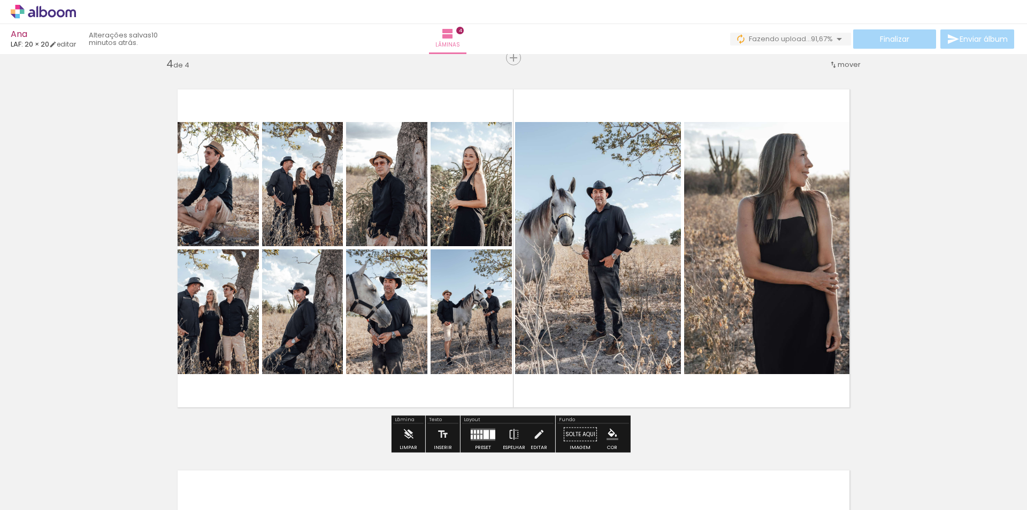
click at [487, 432] on quentale-layouter at bounding box center [483, 434] width 25 height 12
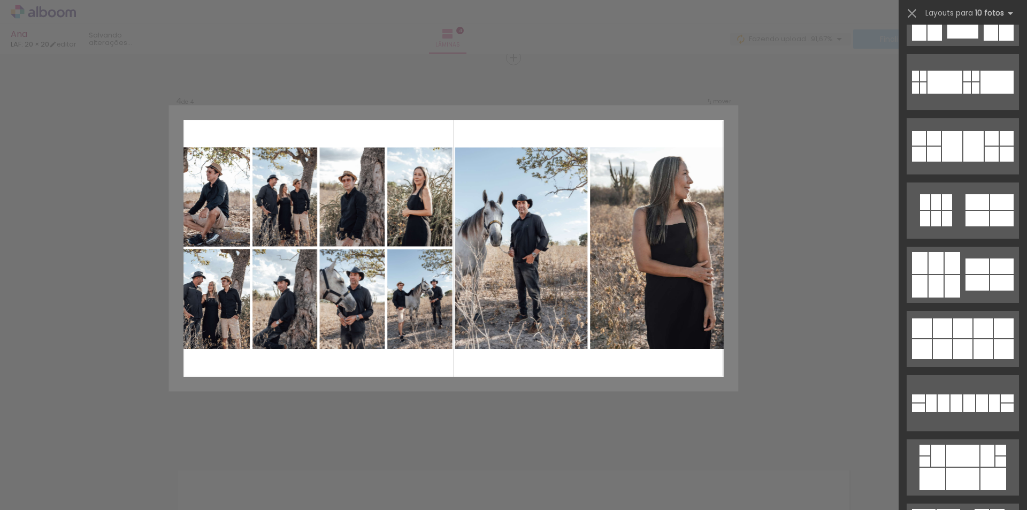
scroll to position [0, 0]
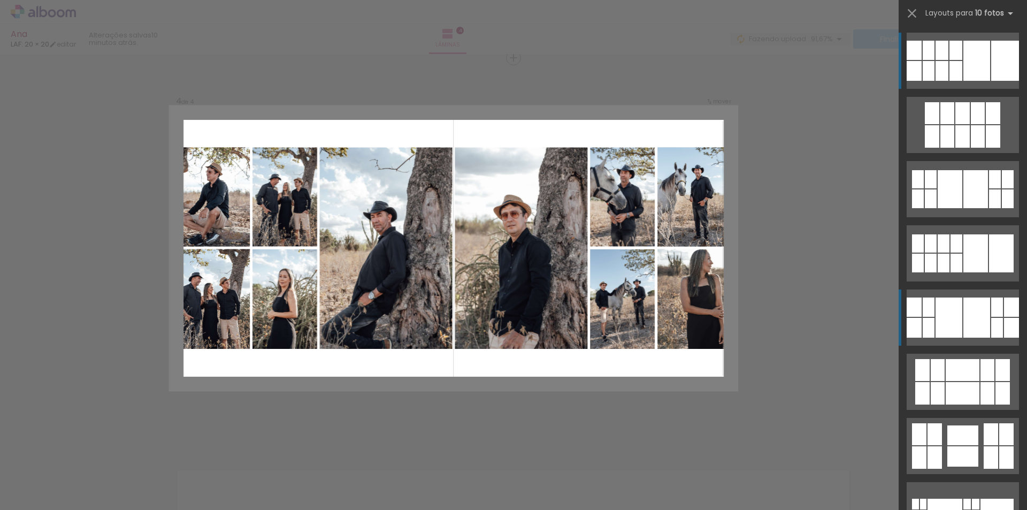
click at [925, 148] on div at bounding box center [932, 136] width 14 height 22
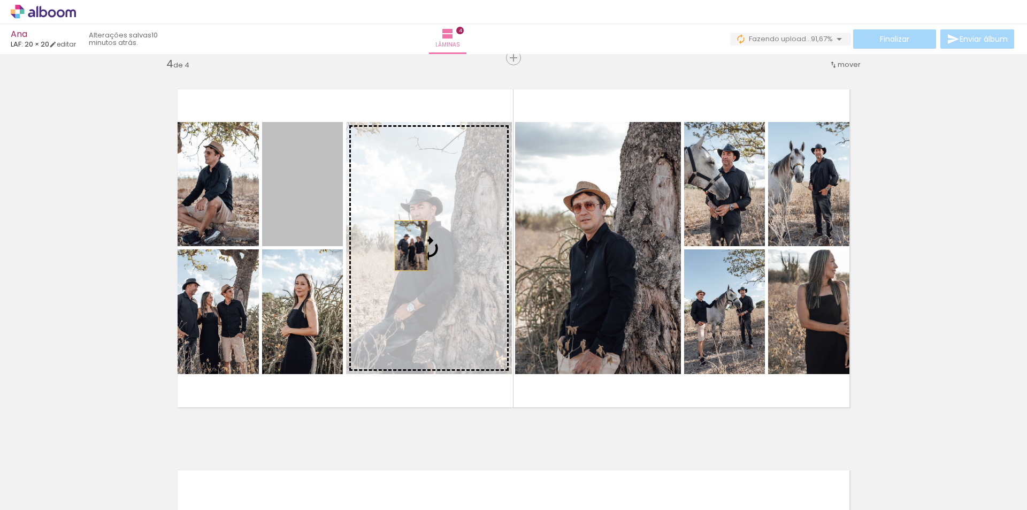
drag, startPoint x: 306, startPoint y: 202, endPoint x: 420, endPoint y: 253, distance: 125.3
click at [0, 0] on slot at bounding box center [0, 0] width 0 height 0
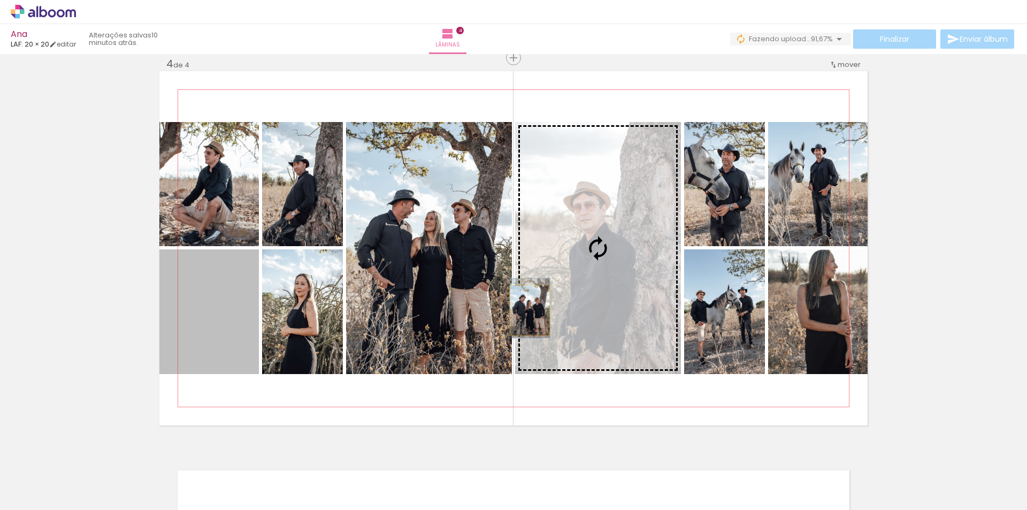
drag, startPoint x: 308, startPoint y: 332, endPoint x: 526, endPoint y: 310, distance: 218.9
click at [0, 0] on slot at bounding box center [0, 0] width 0 height 0
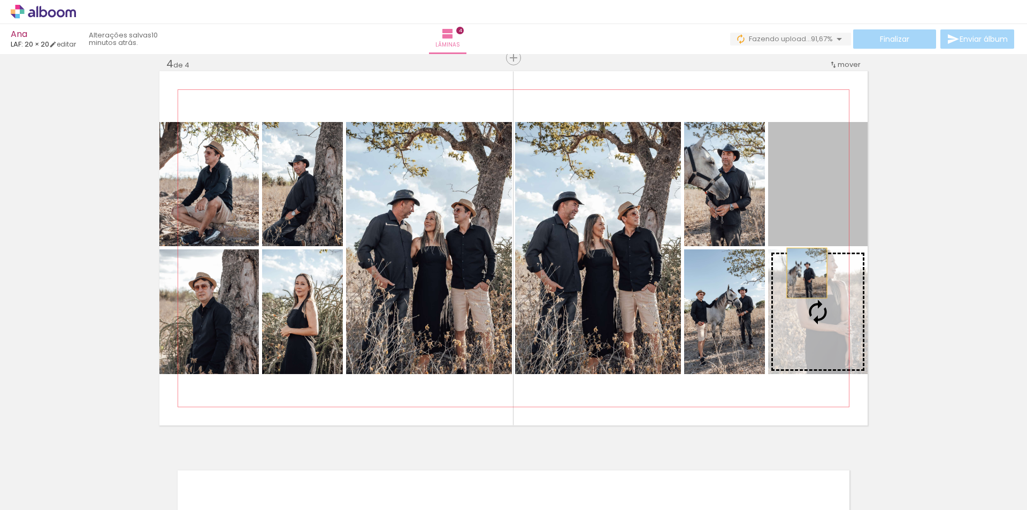
drag, startPoint x: 800, startPoint y: 205, endPoint x: 802, endPoint y: 299, distance: 93.6
click at [0, 0] on slot at bounding box center [0, 0] width 0 height 0
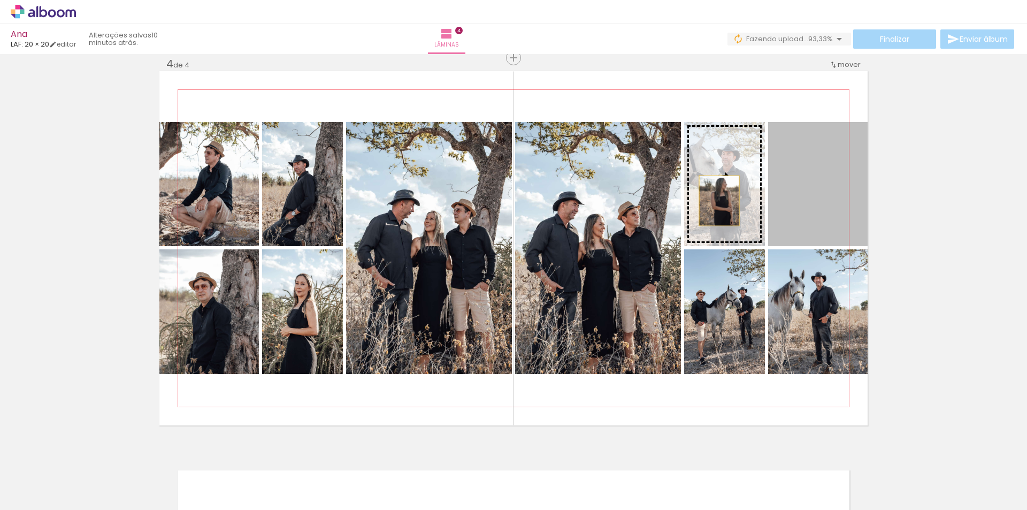
drag, startPoint x: 820, startPoint y: 201, endPoint x: 708, endPoint y: 199, distance: 111.8
click at [0, 0] on slot at bounding box center [0, 0] width 0 height 0
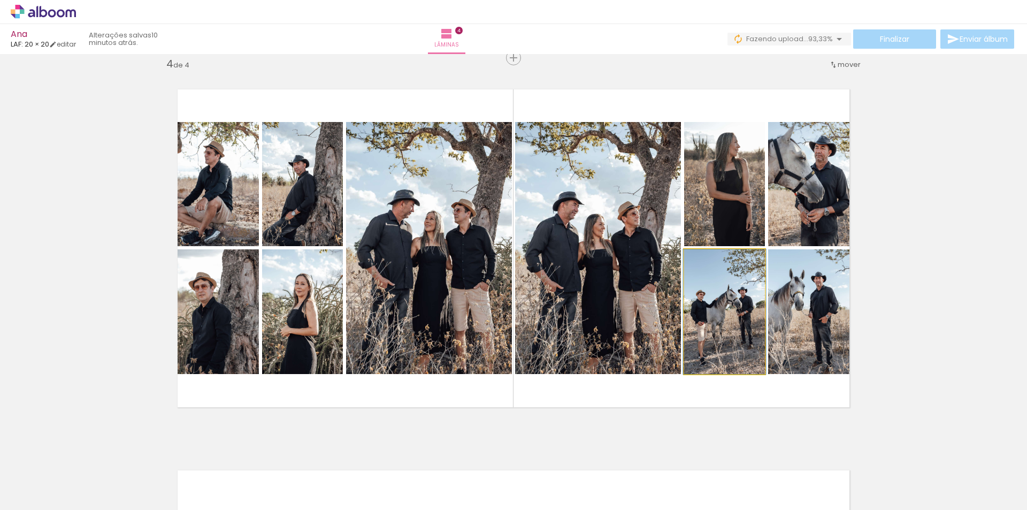
drag, startPoint x: 724, startPoint y: 329, endPoint x: 724, endPoint y: 322, distance: 6.4
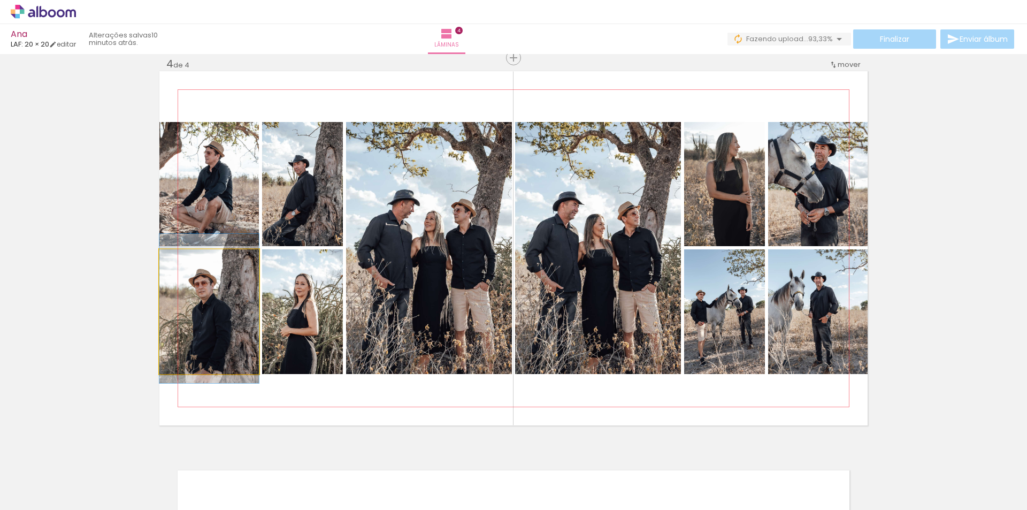
drag, startPoint x: 228, startPoint y: 317, endPoint x: 235, endPoint y: 307, distance: 12.6
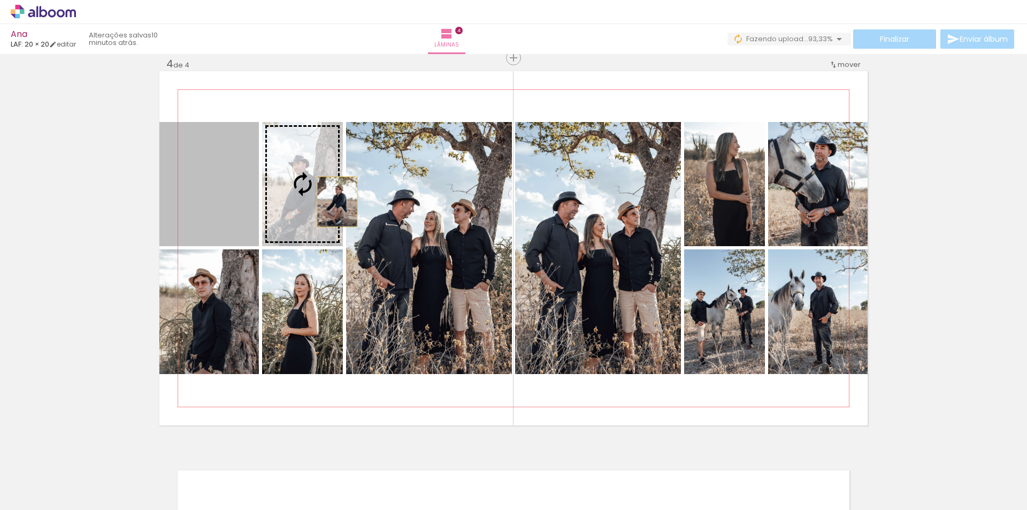
drag, startPoint x: 226, startPoint y: 215, endPoint x: 314, endPoint y: 224, distance: 87.7
click at [0, 0] on slot at bounding box center [0, 0] width 0 height 0
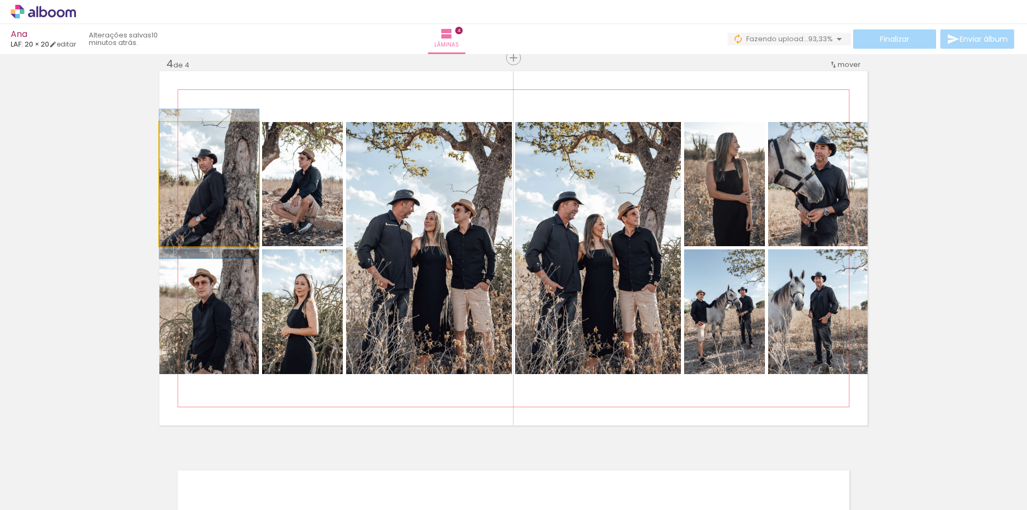
drag, startPoint x: 218, startPoint y: 212, endPoint x: 234, endPoint y: 212, distance: 16.1
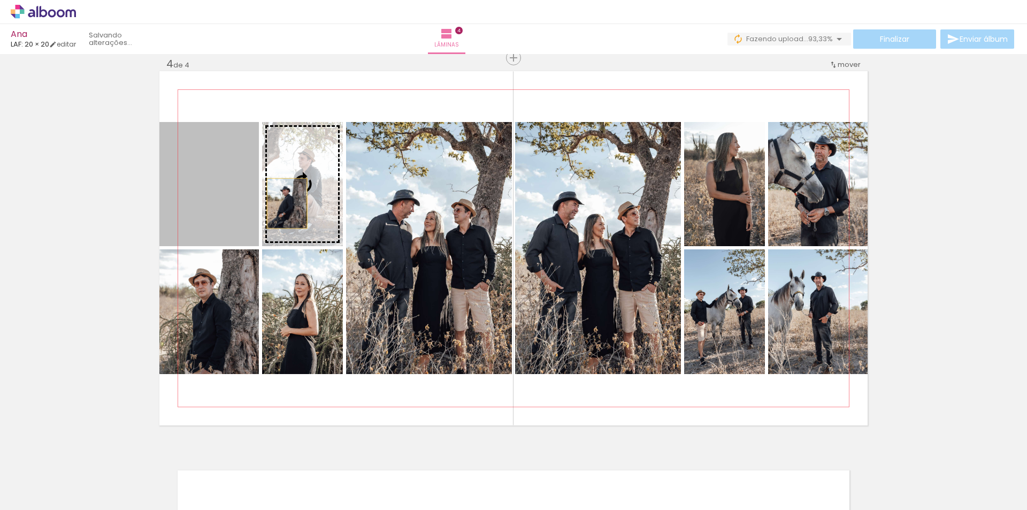
drag, startPoint x: 227, startPoint y: 205, endPoint x: 297, endPoint y: 208, distance: 69.6
click at [0, 0] on slot at bounding box center [0, 0] width 0 height 0
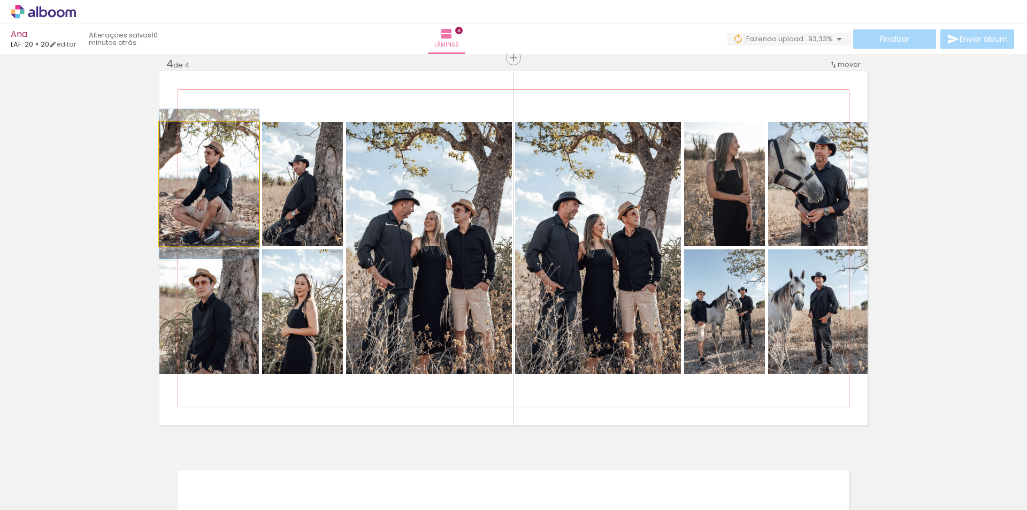
drag, startPoint x: 219, startPoint y: 217, endPoint x: 234, endPoint y: 217, distance: 14.4
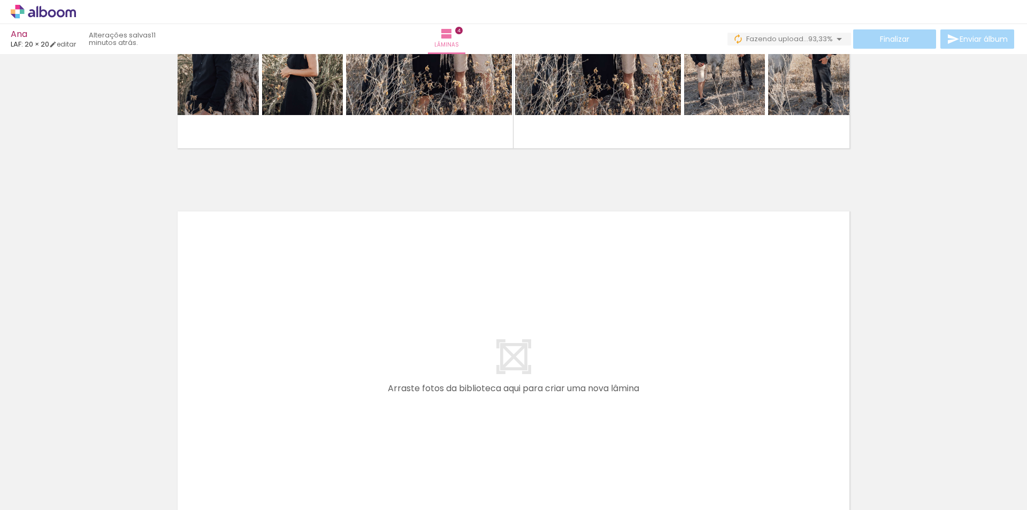
scroll to position [1450, 0]
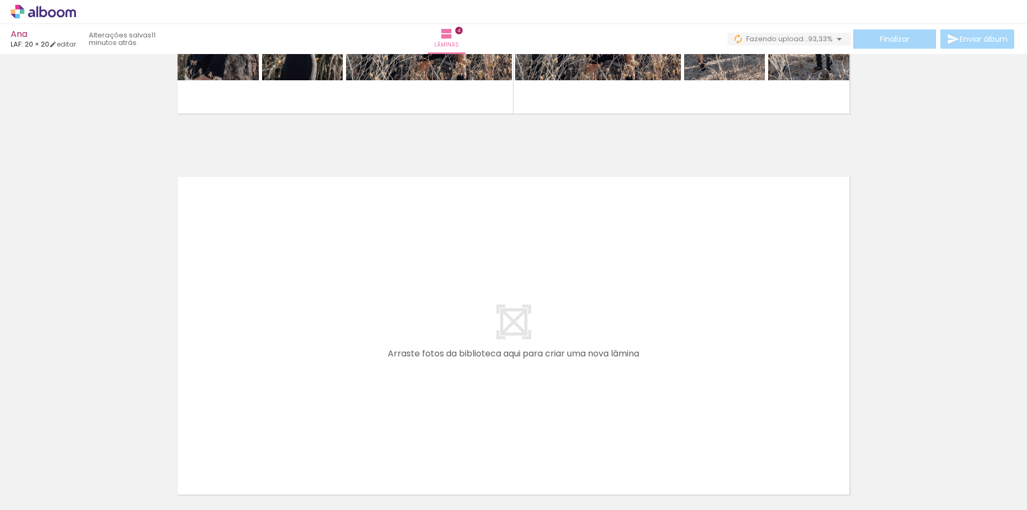
scroll to position [0, 101]
drag, startPoint x: 449, startPoint y: 396, endPoint x: 609, endPoint y: 495, distance: 187.9
click at [436, 372] on quentale-workspace at bounding box center [513, 255] width 1027 height 510
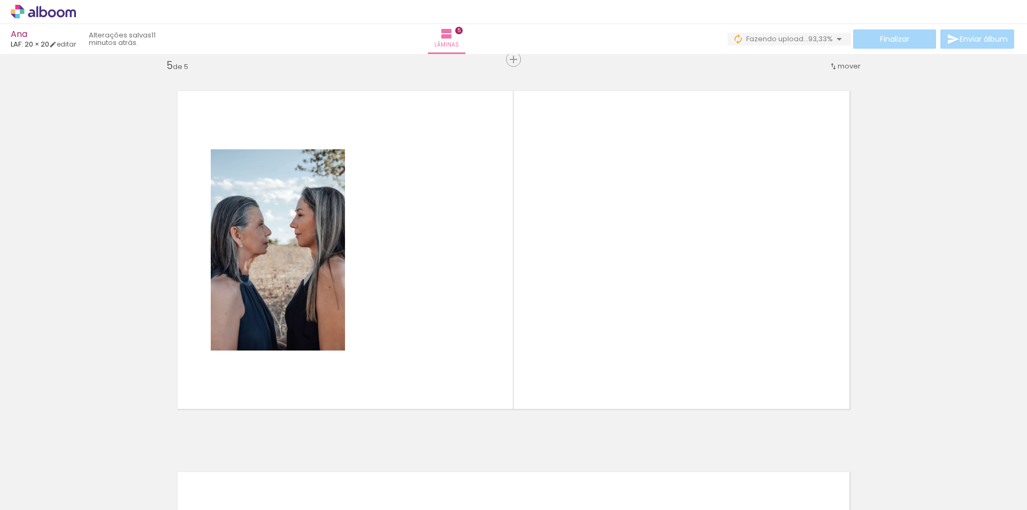
scroll to position [1538, 0]
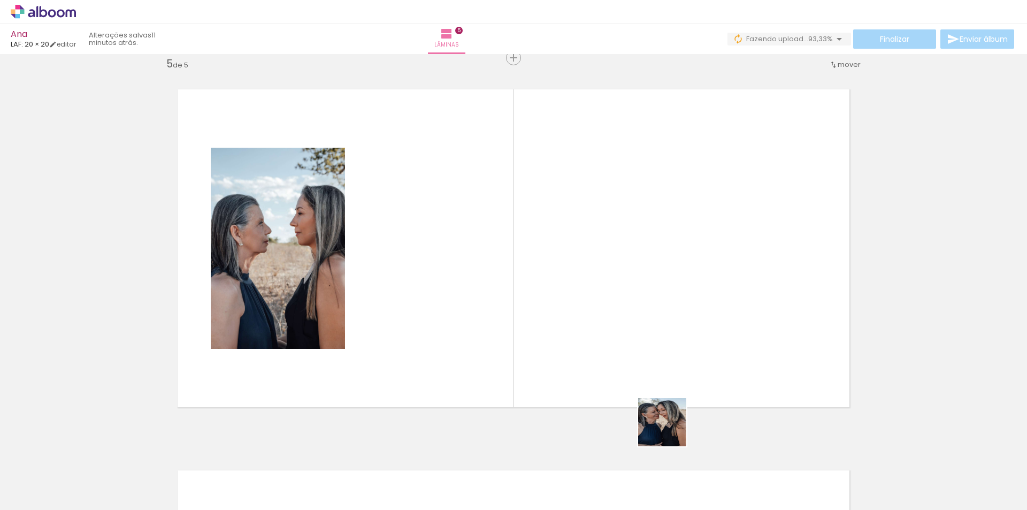
drag, startPoint x: 683, startPoint y: 474, endPoint x: 531, endPoint y: 458, distance: 152.7
click at [664, 377] on quentale-workspace at bounding box center [513, 255] width 1027 height 510
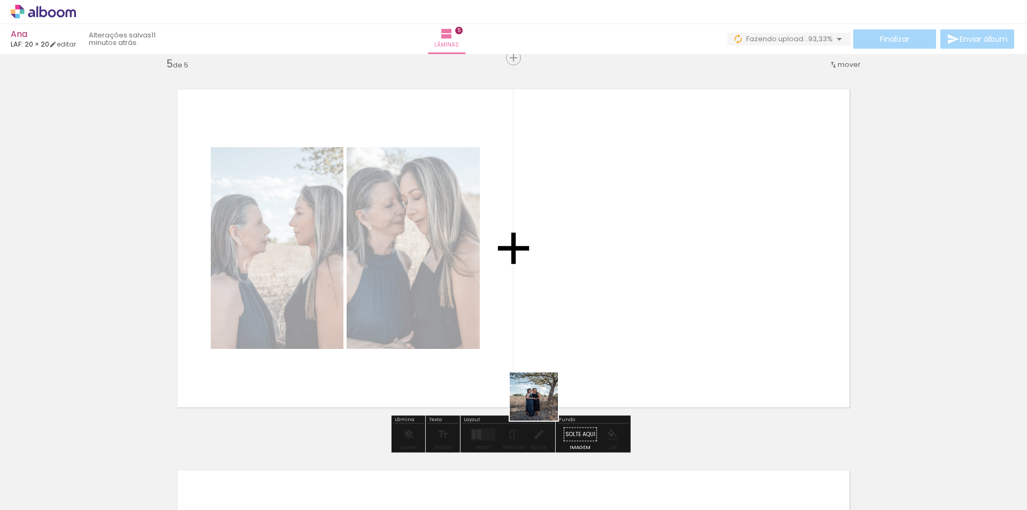
drag, startPoint x: 542, startPoint y: 404, endPoint x: 553, endPoint y: 355, distance: 50.9
click at [546, 343] on quentale-workspace at bounding box center [513, 255] width 1027 height 510
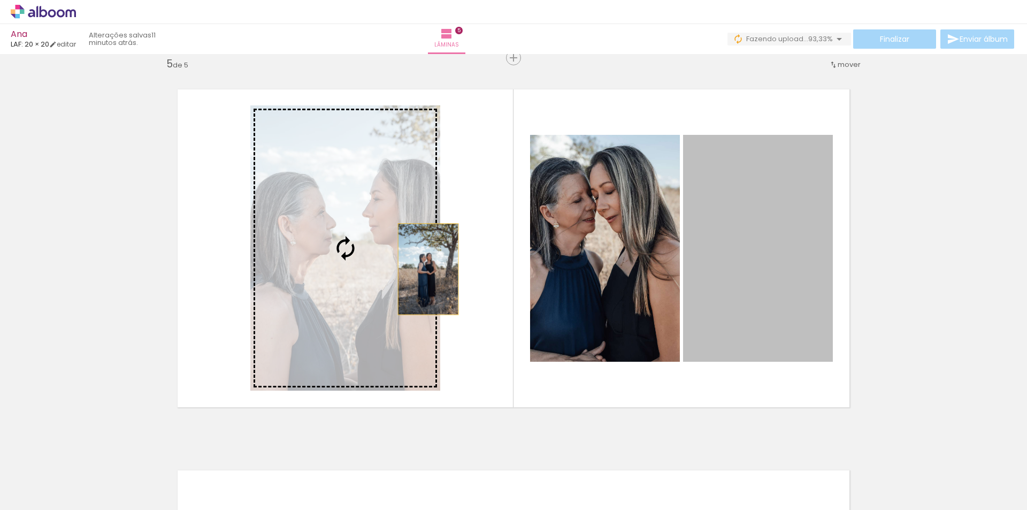
drag, startPoint x: 515, startPoint y: 280, endPoint x: 393, endPoint y: 266, distance: 122.7
click at [0, 0] on slot at bounding box center [0, 0] width 0 height 0
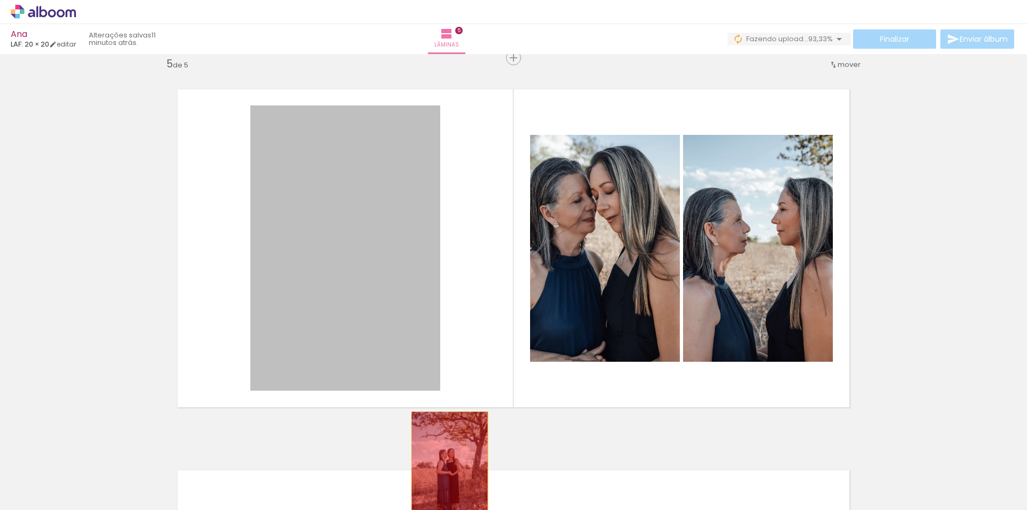
drag, startPoint x: 362, startPoint y: 337, endPoint x: 446, endPoint y: 469, distance: 156.6
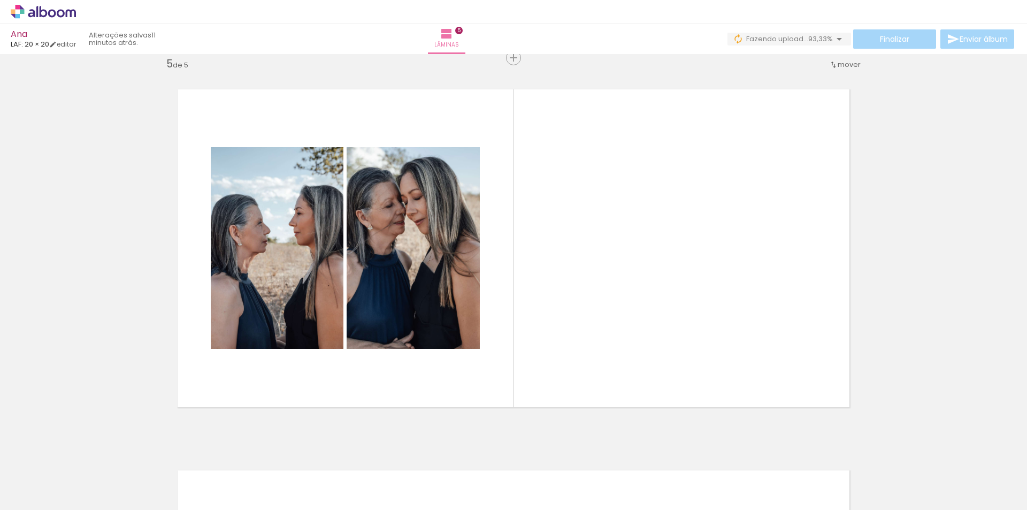
scroll to position [0, 1546]
drag, startPoint x: 660, startPoint y: 452, endPoint x: 635, endPoint y: 360, distance: 95.3
click at [635, 360] on quentale-workspace at bounding box center [513, 255] width 1027 height 510
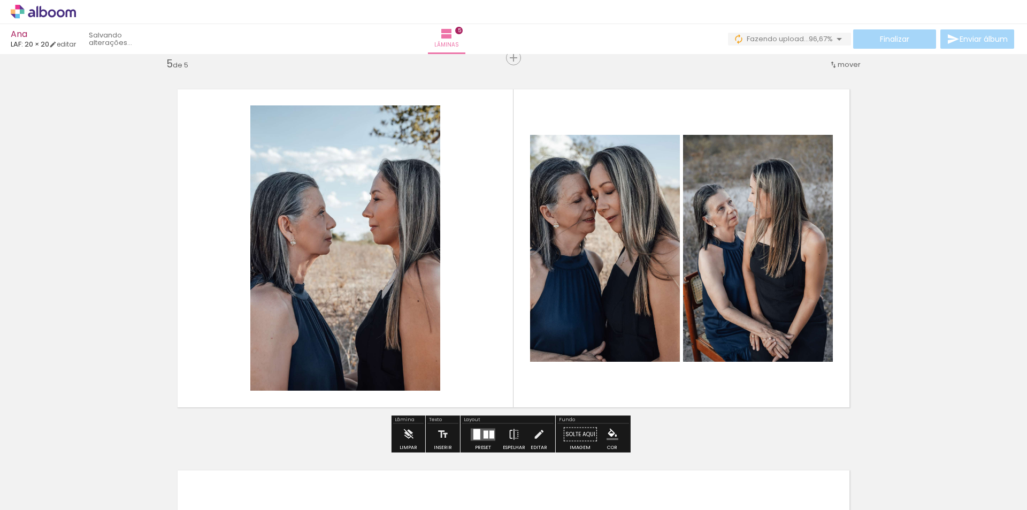
scroll to position [0, 1725]
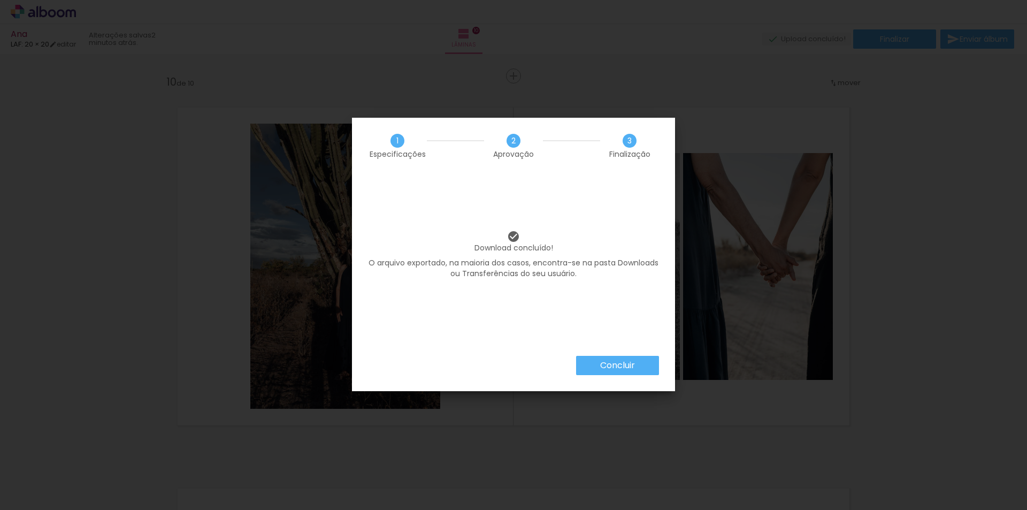
click at [599, 358] on paper-button "Concluir" at bounding box center [617, 365] width 83 height 19
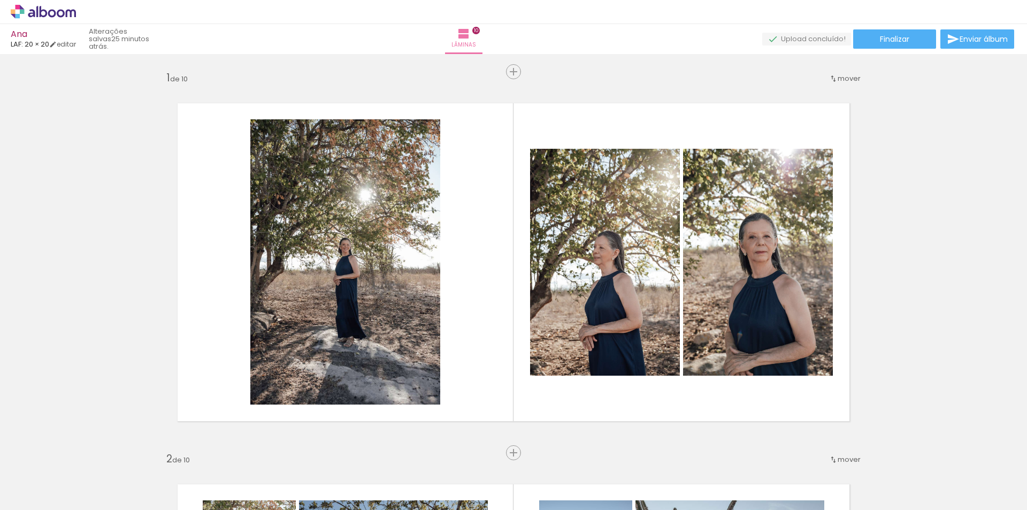
scroll to position [3424, 0]
